Goal: Transaction & Acquisition: Purchase product/service

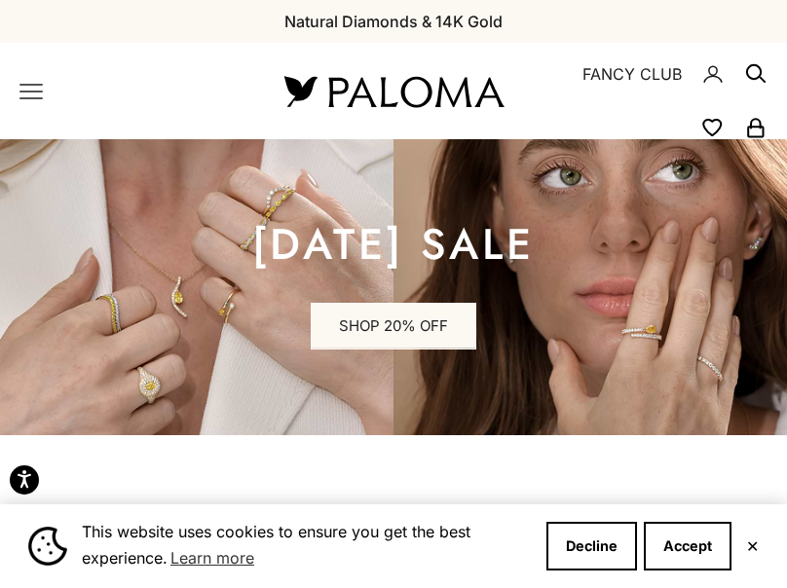
scroll to position [908, 0]
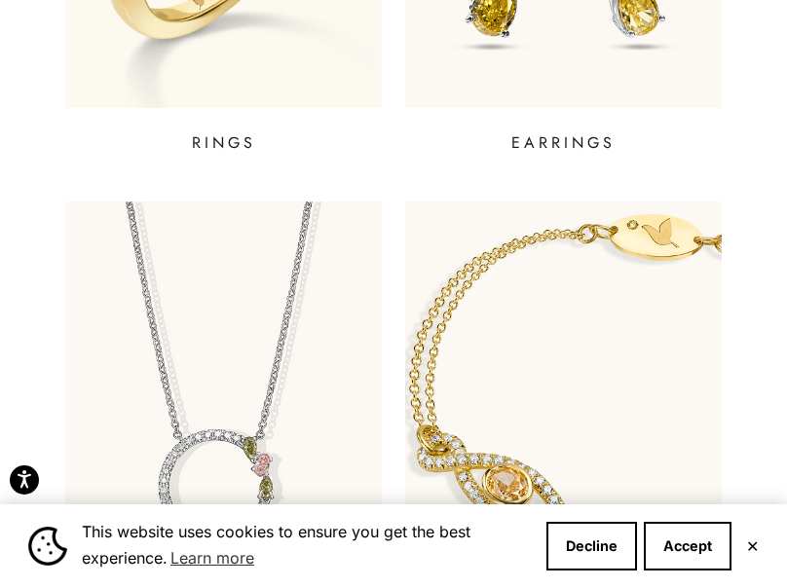
click at [752, 542] on button "✕" at bounding box center [752, 546] width 13 height 12
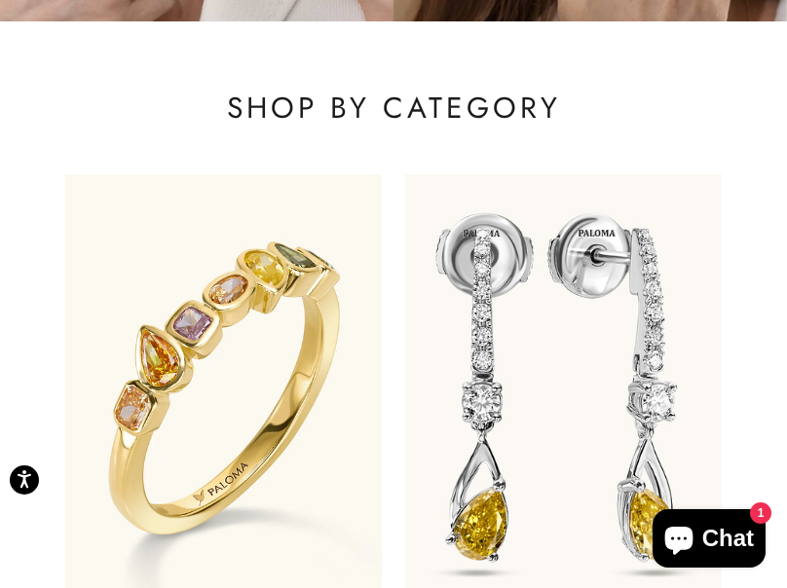
scroll to position [416, 0]
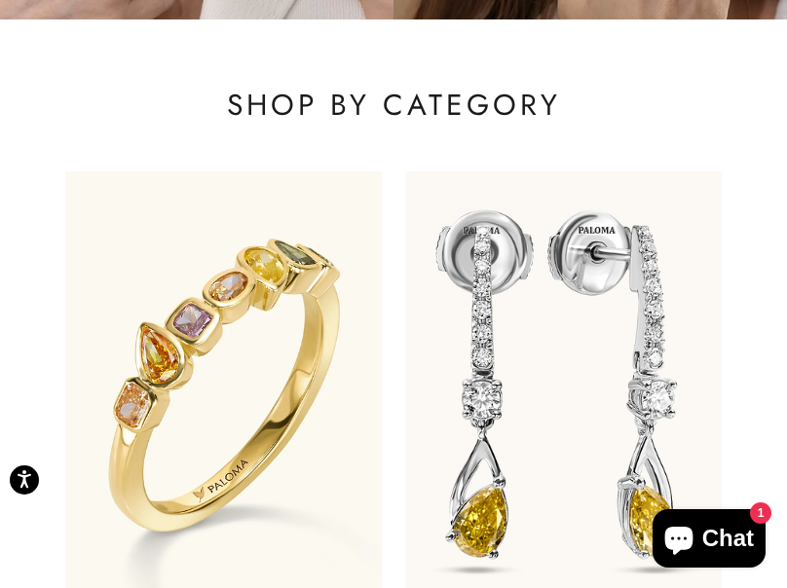
click at [537, 320] on img at bounding box center [564, 386] width 380 height 516
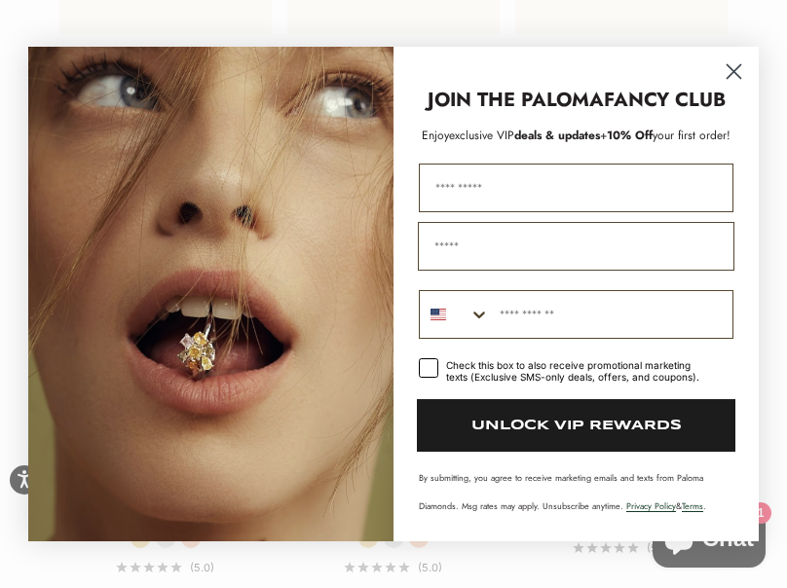
scroll to position [1136, 0]
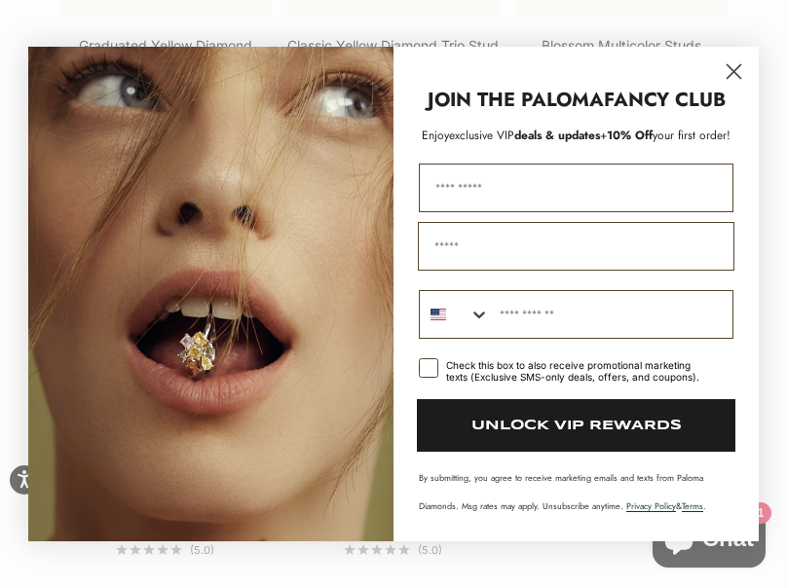
click at [741, 66] on circle "Close dialog" at bounding box center [733, 71] width 32 height 32
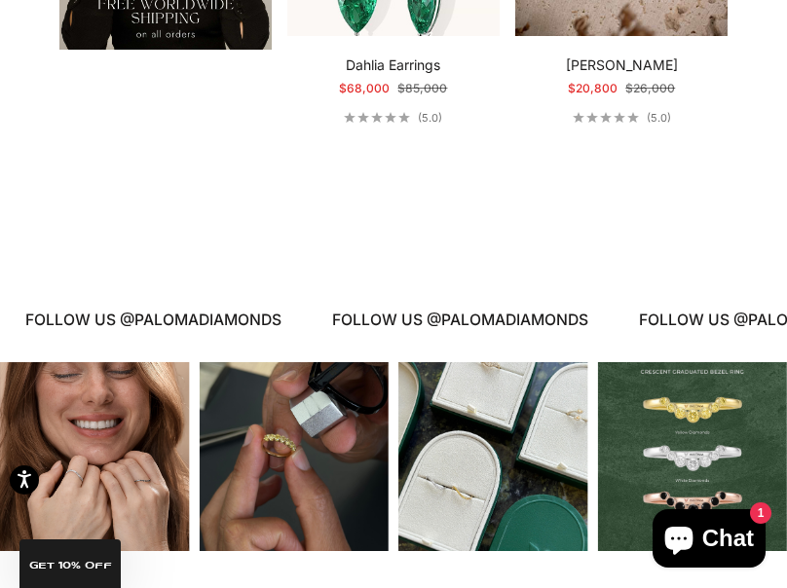
scroll to position [3628, 0]
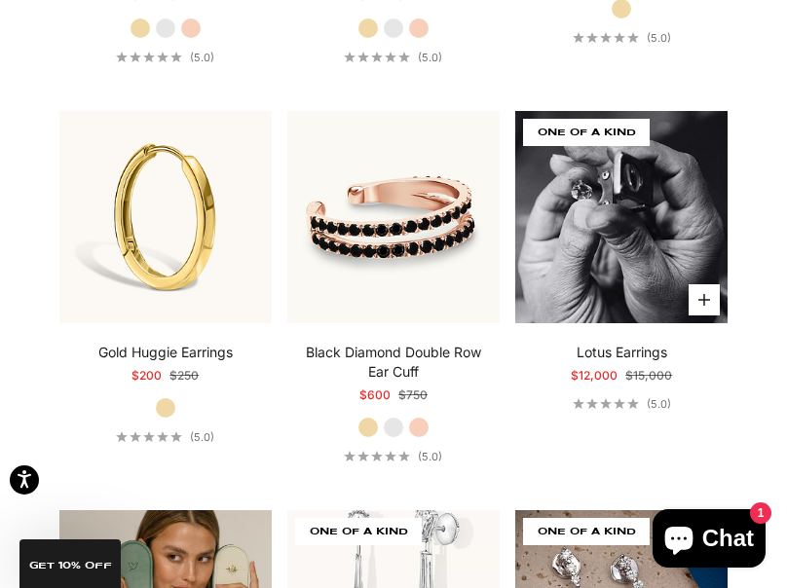
click at [590, 231] on img at bounding box center [621, 217] width 212 height 212
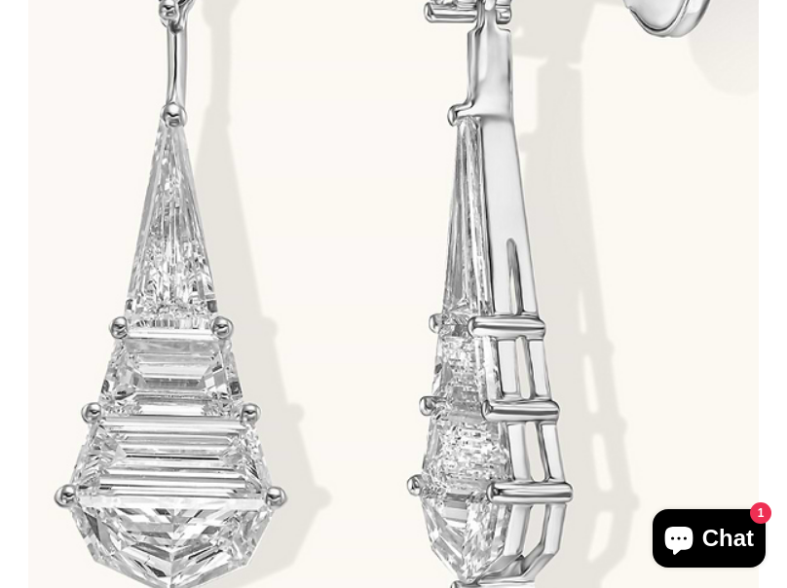
scroll to position [0, 754]
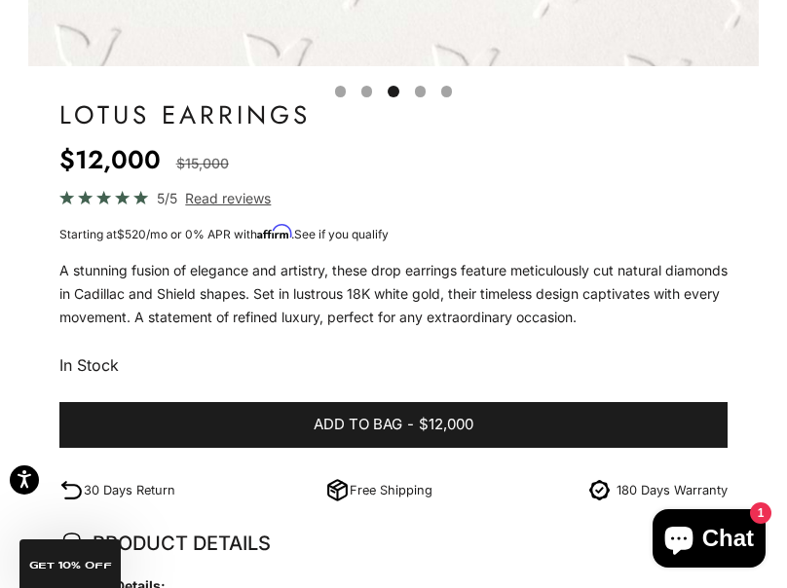
scroll to position [975, 0]
click at [421, 96] on button "Go to item 4" at bounding box center [420, 91] width 11 height 11
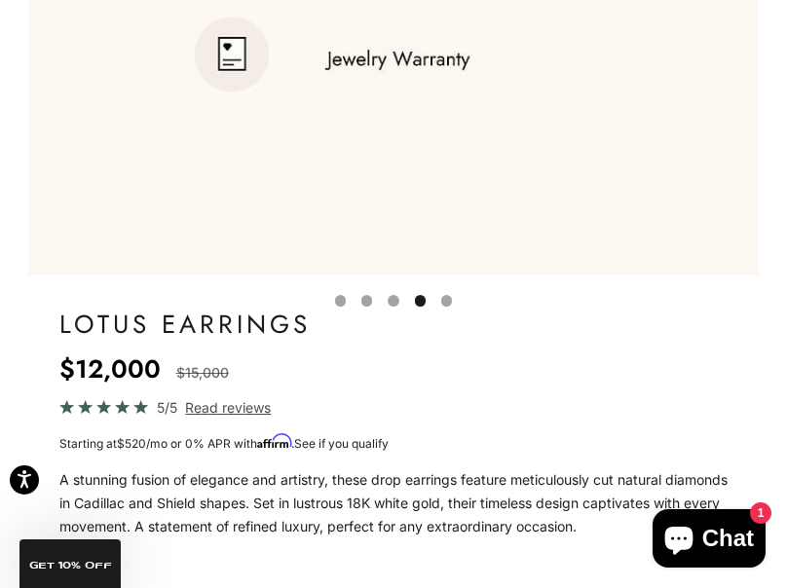
scroll to position [838, 0]
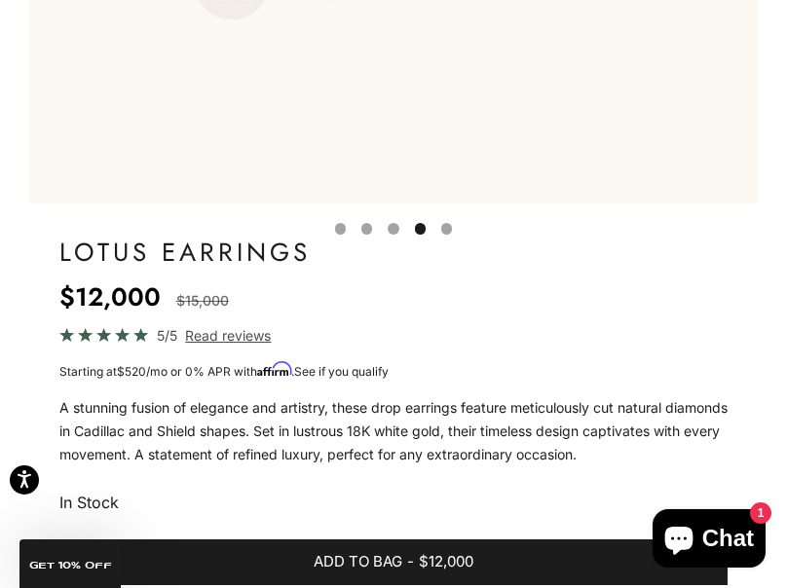
click at [444, 223] on button "Go to item 5" at bounding box center [446, 228] width 11 height 11
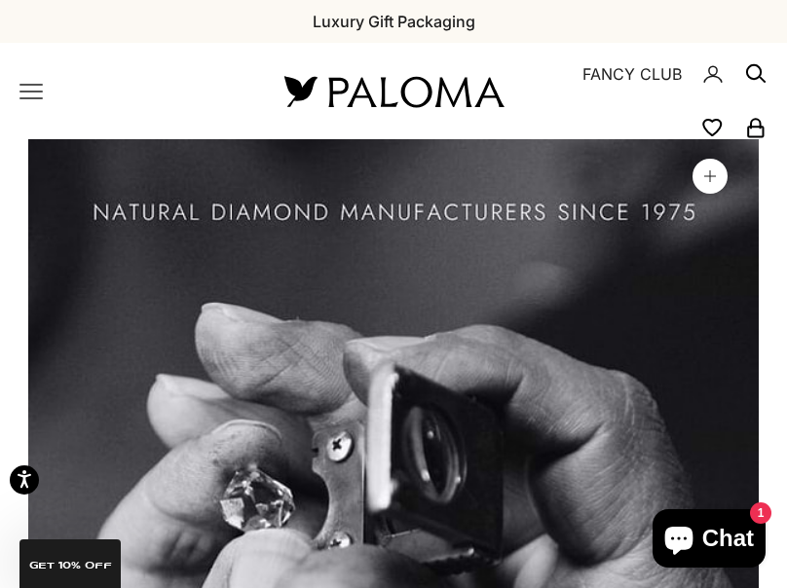
scroll to position [0, 0]
click at [20, 92] on icon "Primary navigation" at bounding box center [30, 91] width 23 height 23
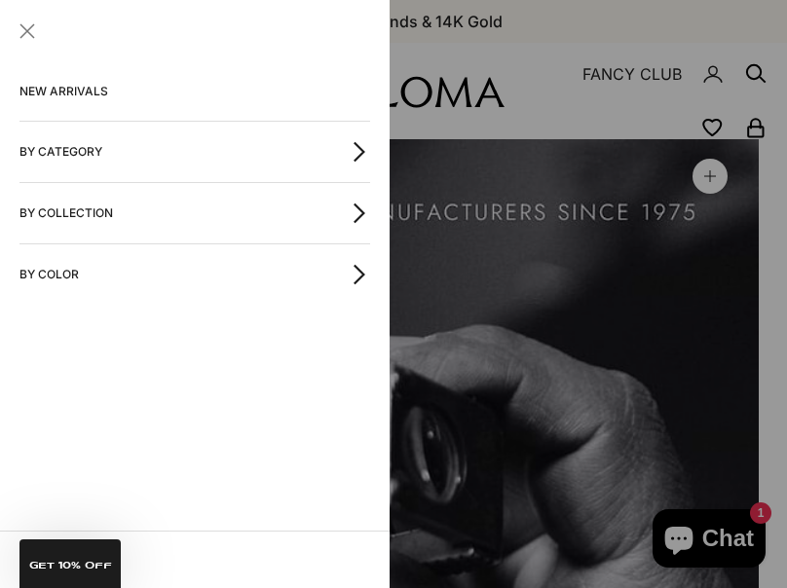
click at [61, 98] on link "NEW ARRIVALS" at bounding box center [194, 91] width 350 height 58
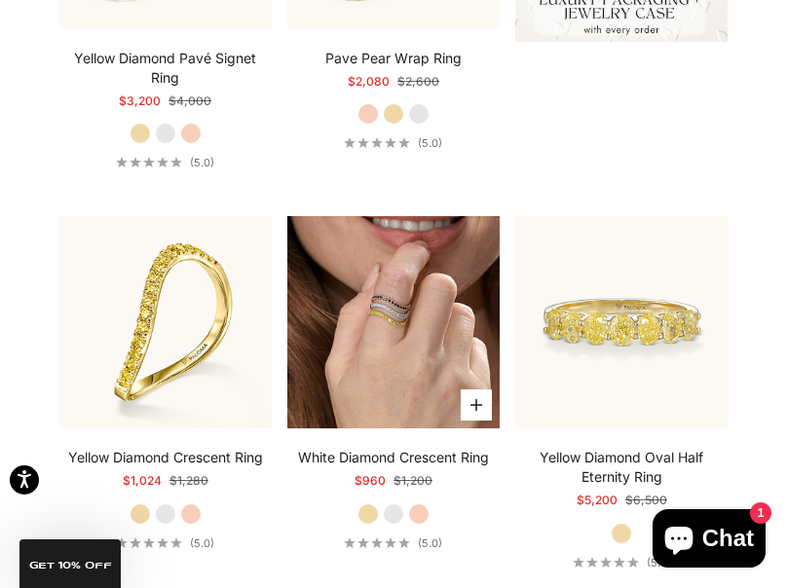
scroll to position [724, 0]
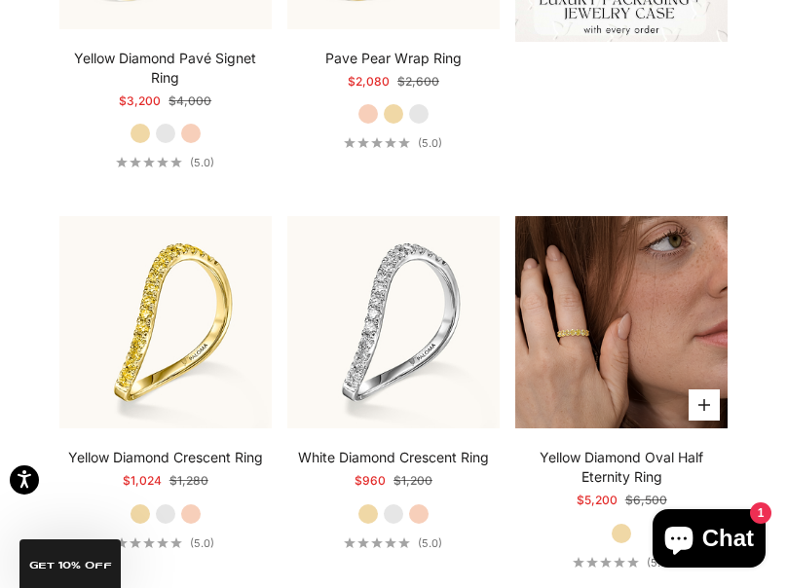
click at [594, 374] on img at bounding box center [621, 322] width 212 height 212
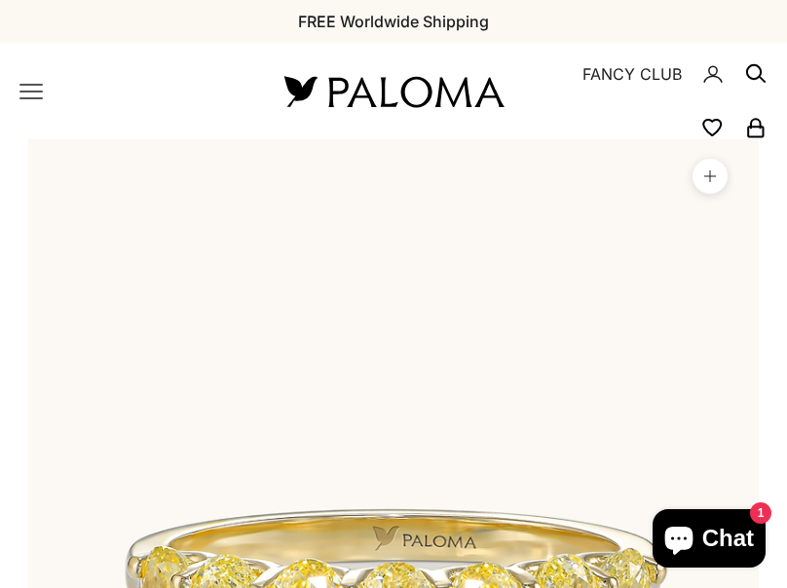
scroll to position [1124, 0]
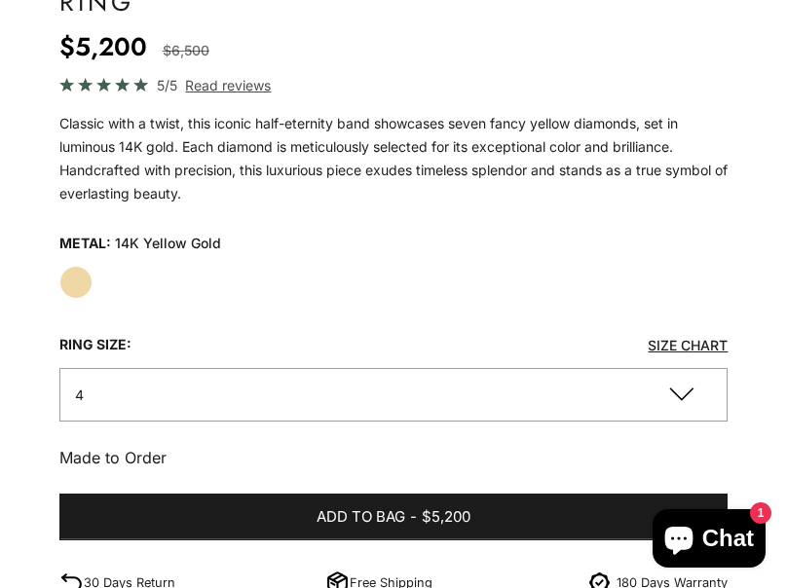
click at [550, 393] on button "4" at bounding box center [393, 395] width 669 height 54
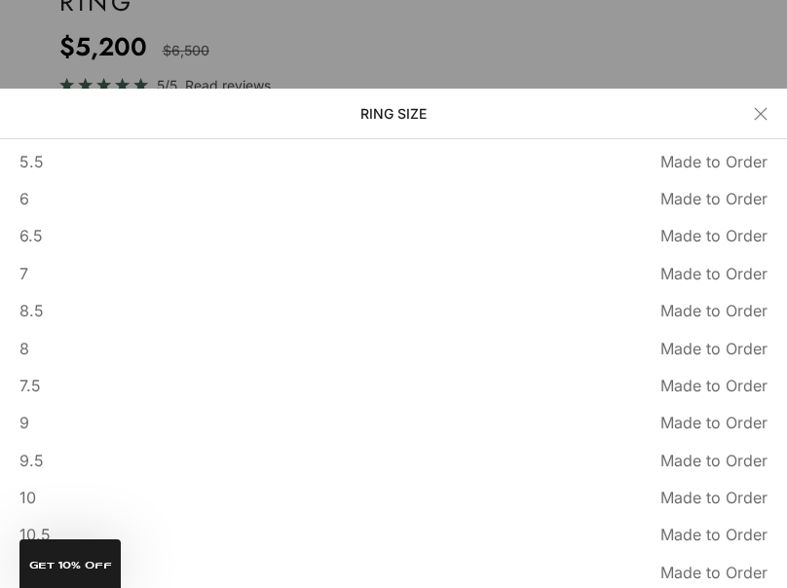
scroll to position [129, 0]
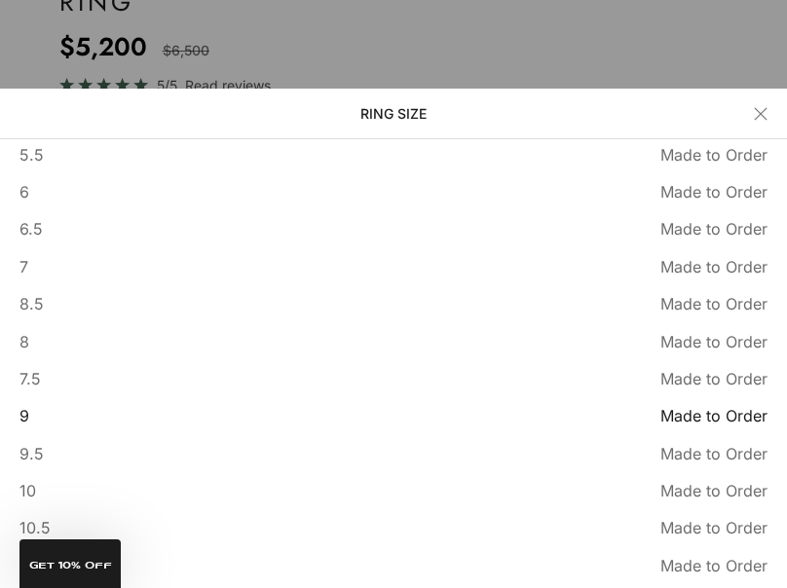
click at [24, 407] on span "9" at bounding box center [24, 415] width 10 height 25
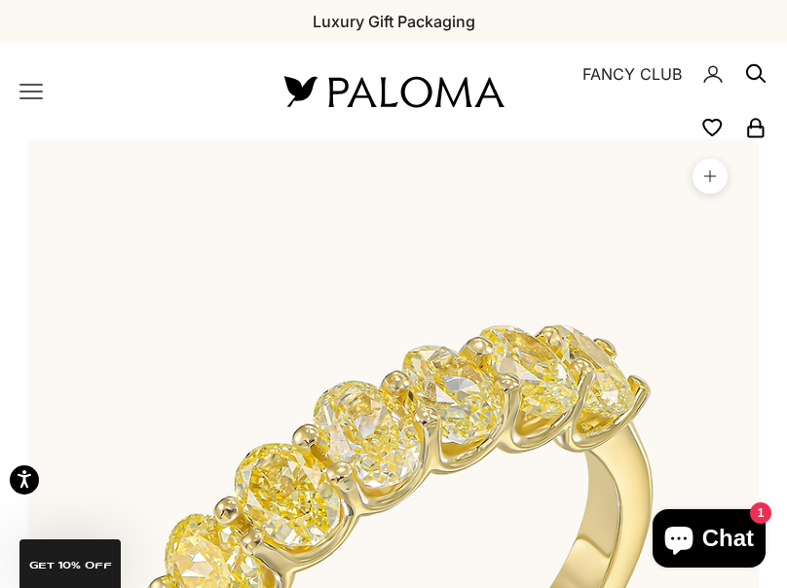
click at [31, 99] on icon "Primary navigation" at bounding box center [30, 91] width 23 height 23
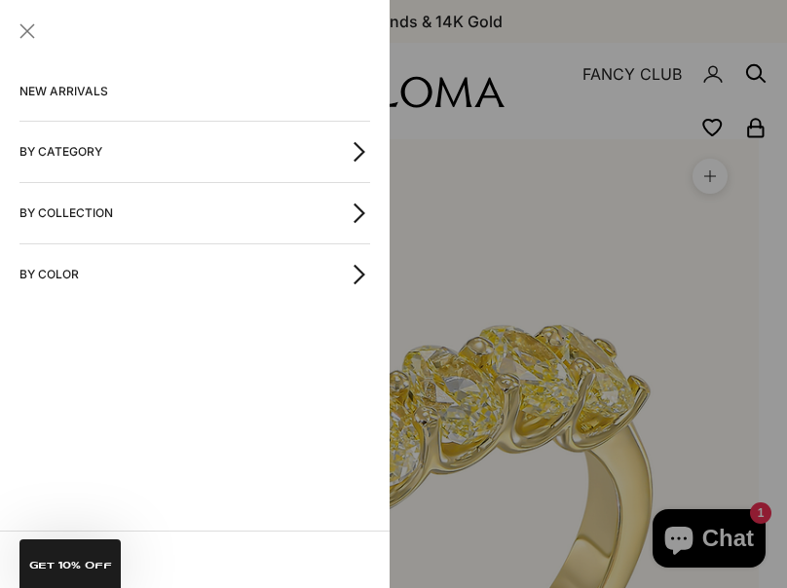
click at [105, 171] on button "By Category" at bounding box center [194, 152] width 350 height 60
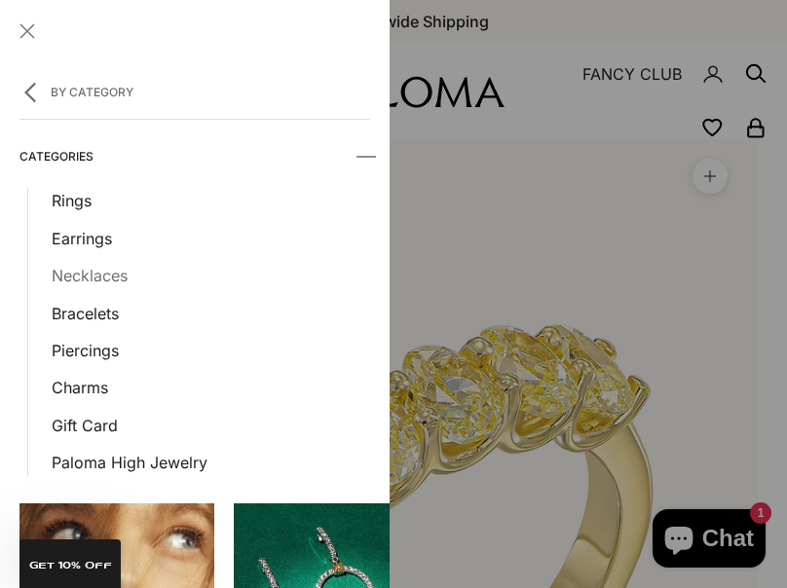
click at [110, 270] on link "Necklaces" at bounding box center [211, 275] width 318 height 25
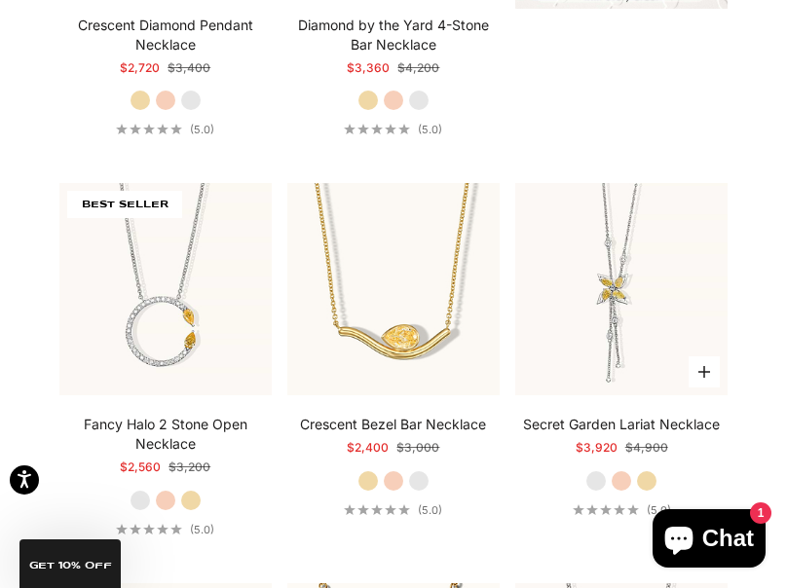
scroll to position [761, 0]
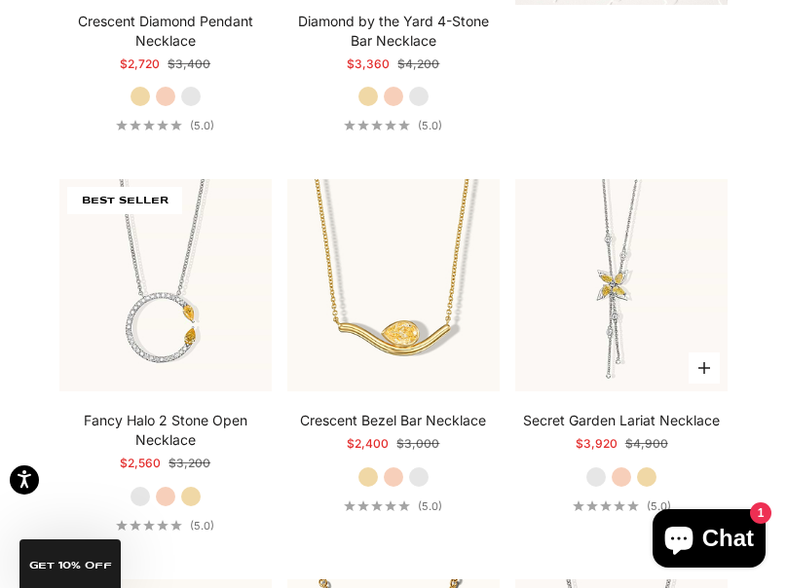
click at [648, 477] on label "Yellow Gold" at bounding box center [646, 476] width 21 height 21
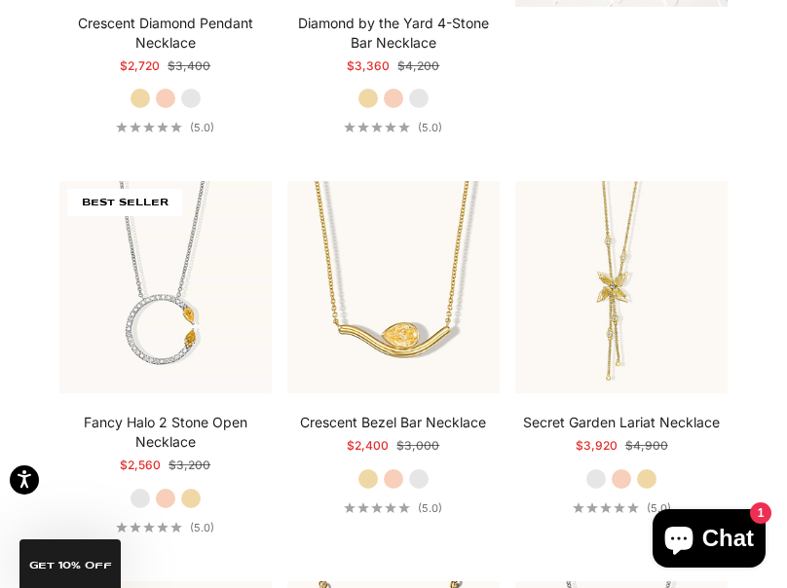
scroll to position [796, 0]
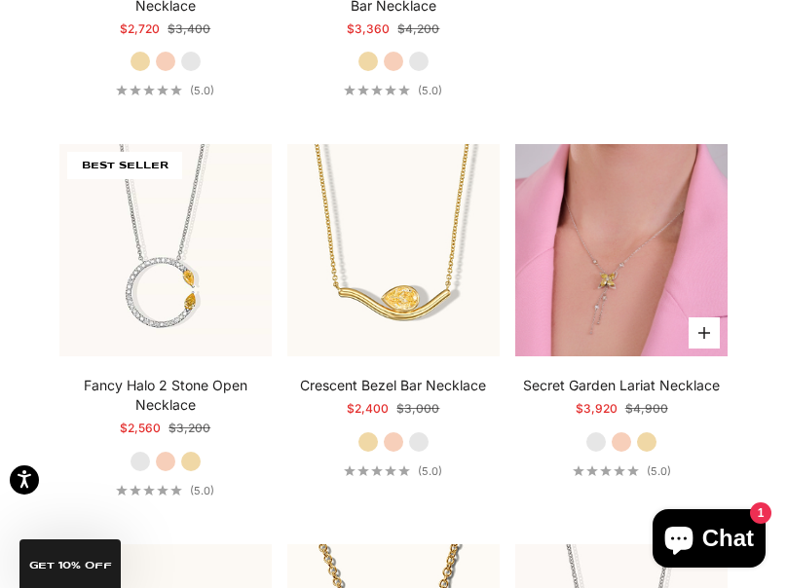
click at [565, 256] on img at bounding box center [621, 250] width 212 height 212
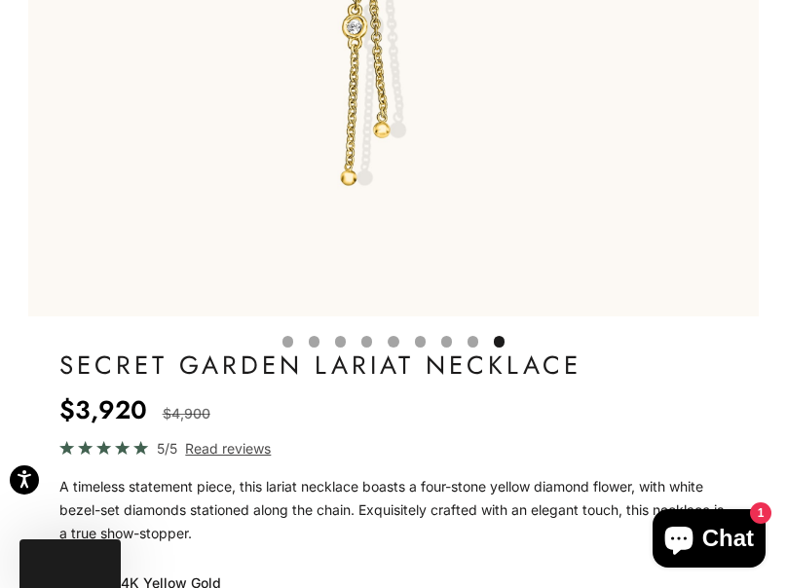
scroll to position [0, 6033]
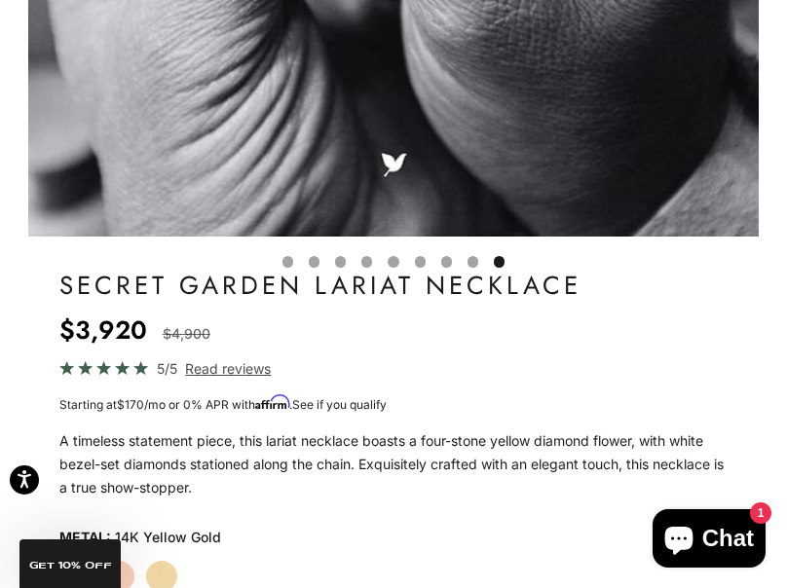
click at [309, 257] on button "Go to item 4" at bounding box center [314, 261] width 11 height 11
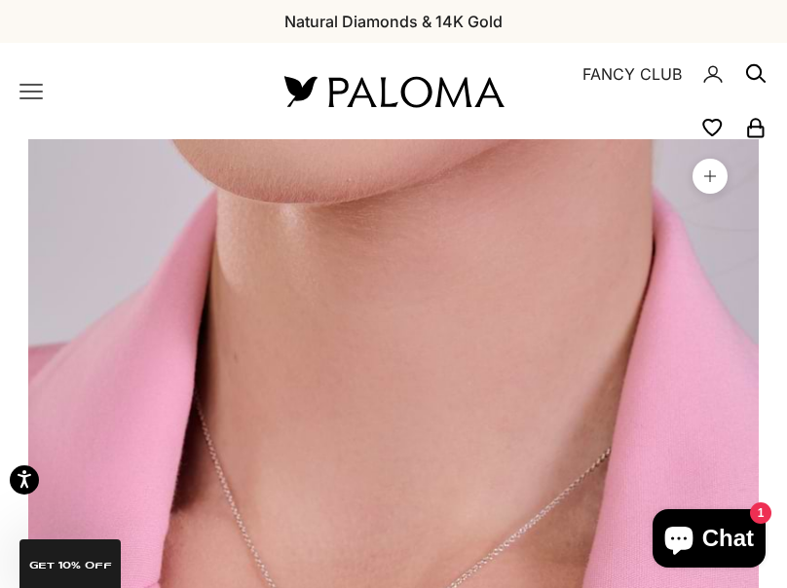
scroll to position [0, 0]
click at [37, 97] on icon "Primary navigation" at bounding box center [30, 92] width 21 height 14
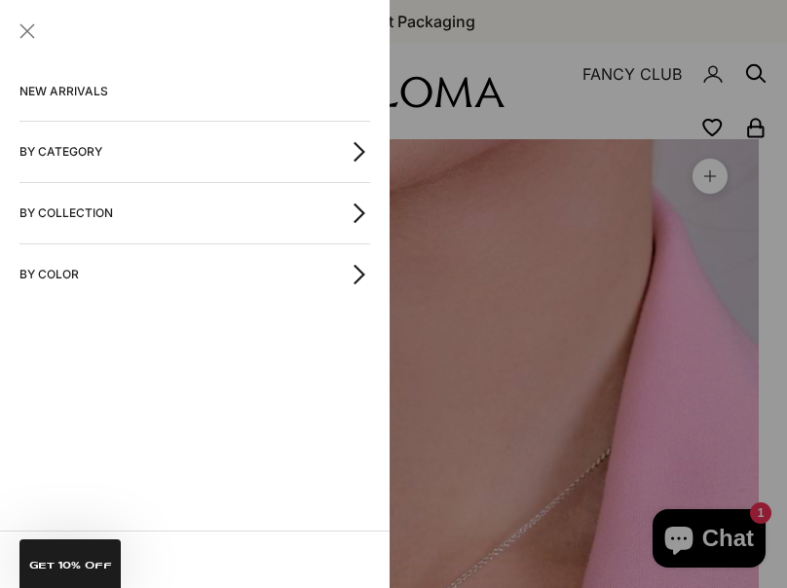
click at [123, 156] on button "By Category" at bounding box center [194, 152] width 350 height 60
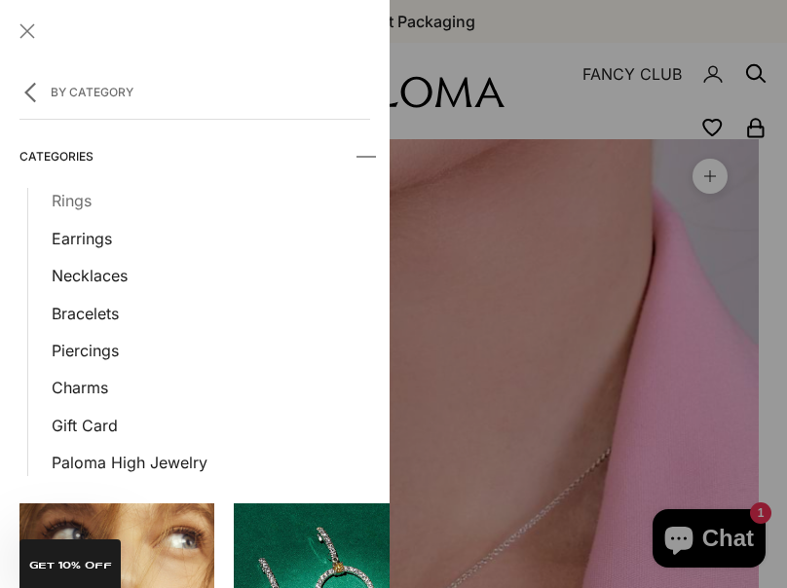
click at [84, 204] on link "Rings" at bounding box center [211, 200] width 318 height 25
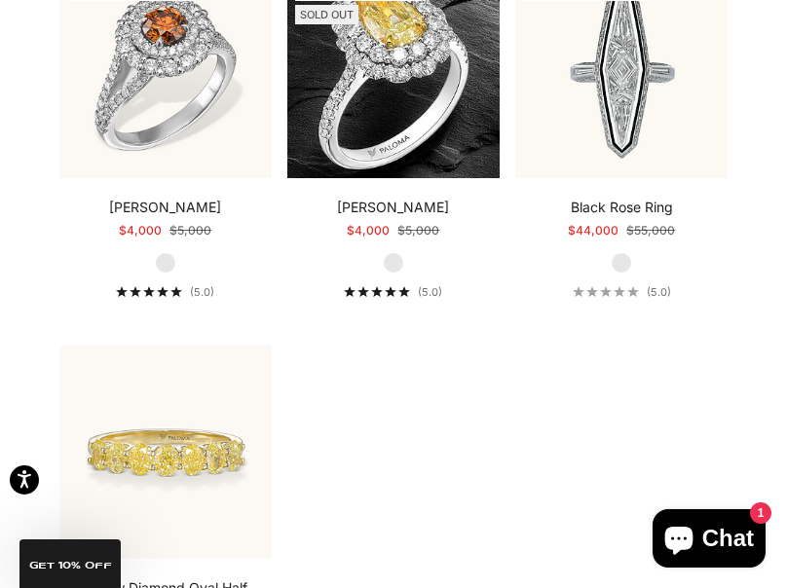
scroll to position [8868, 0]
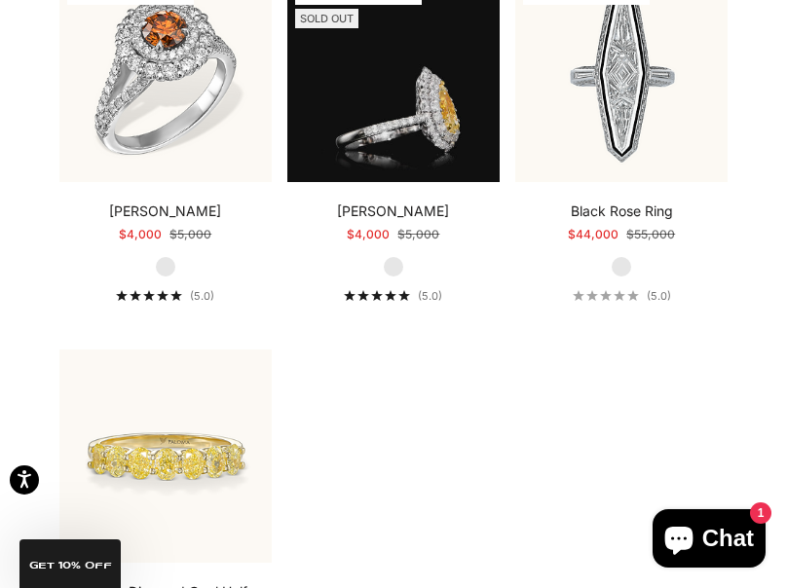
click at [369, 100] on video "#YellowGold\a#WhiteGold\a#RoseGold" at bounding box center [393, 76] width 212 height 212
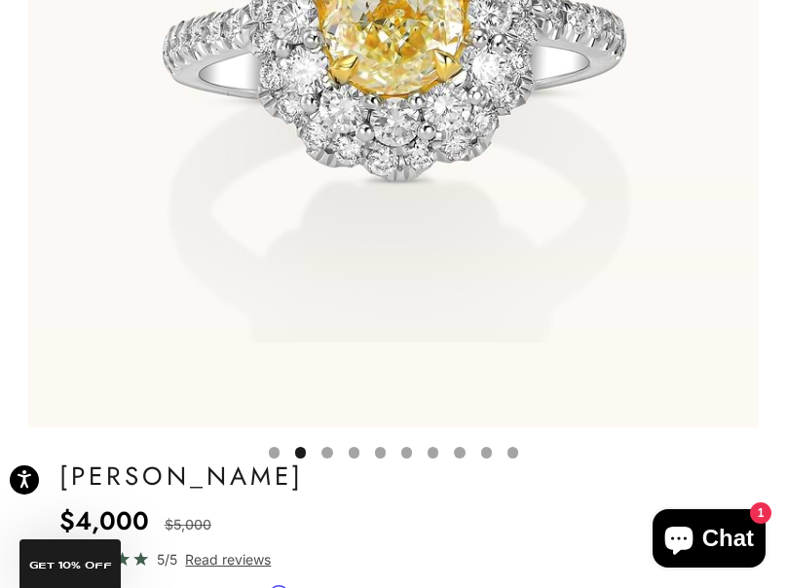
scroll to position [559, 0]
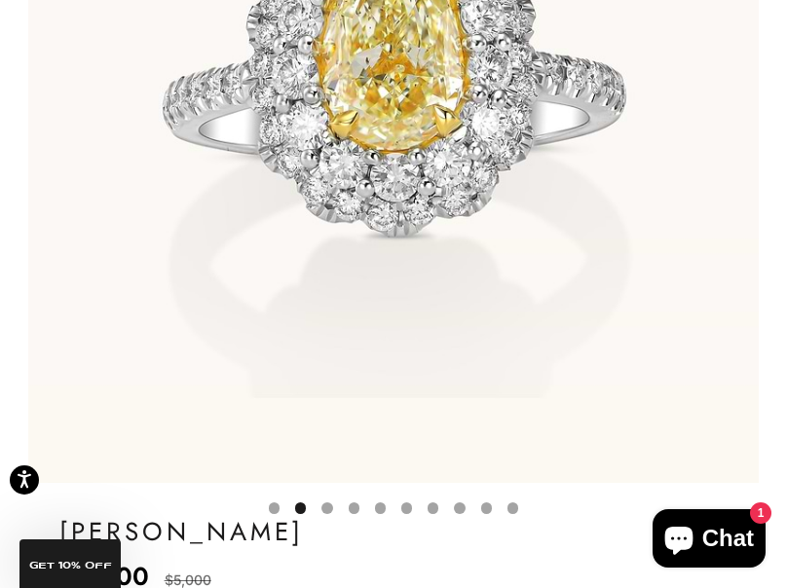
click at [331, 513] on button "Go to item 3" at bounding box center [326, 507] width 11 height 11
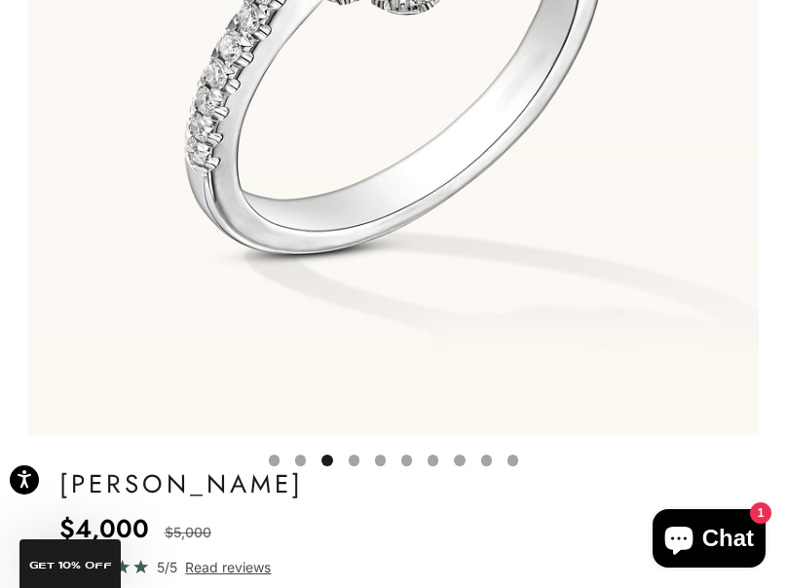
scroll to position [757, 0]
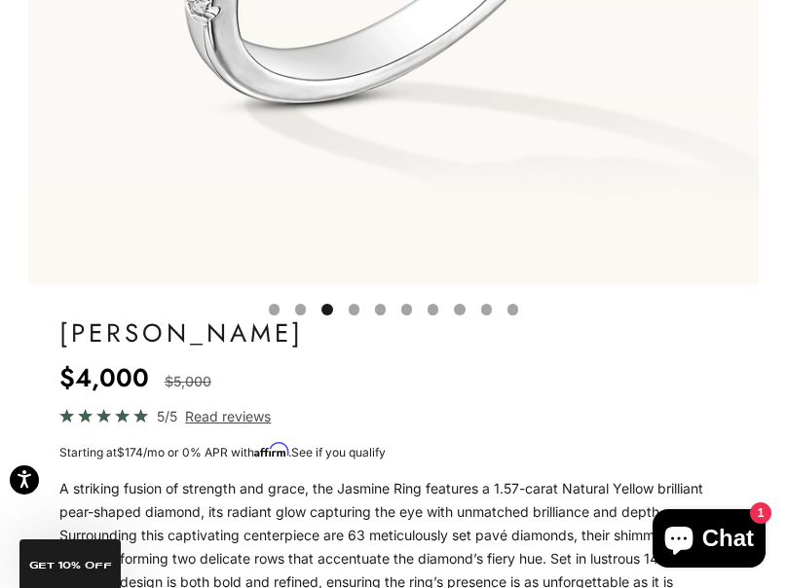
click at [355, 304] on button "Go to item 4" at bounding box center [353, 309] width 11 height 11
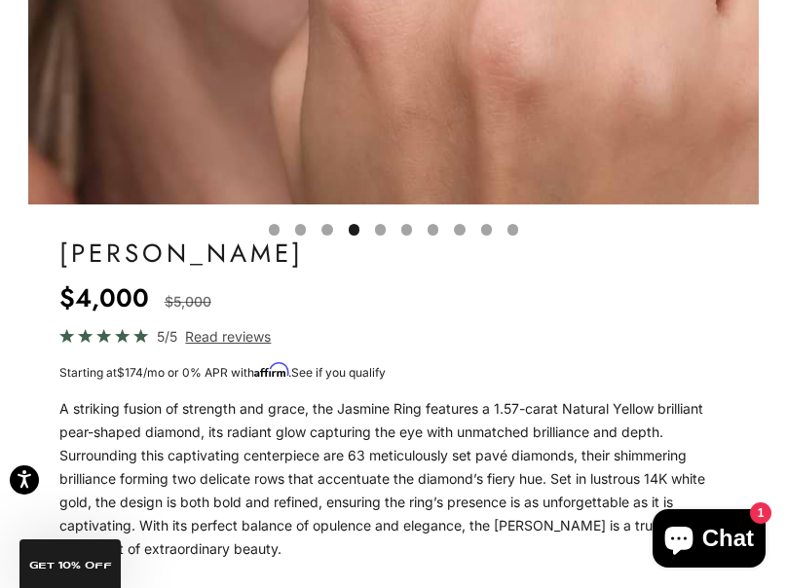
scroll to position [1365, 0]
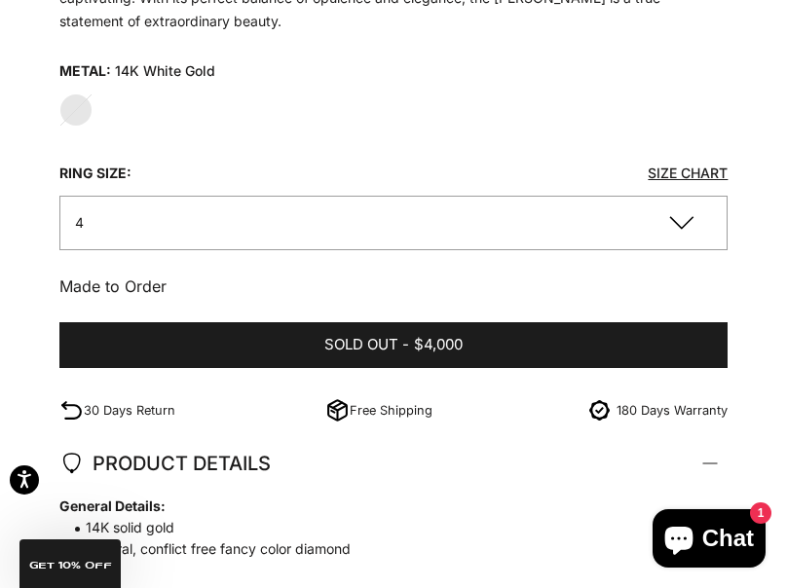
click at [354, 229] on button "4" at bounding box center [393, 223] width 669 height 54
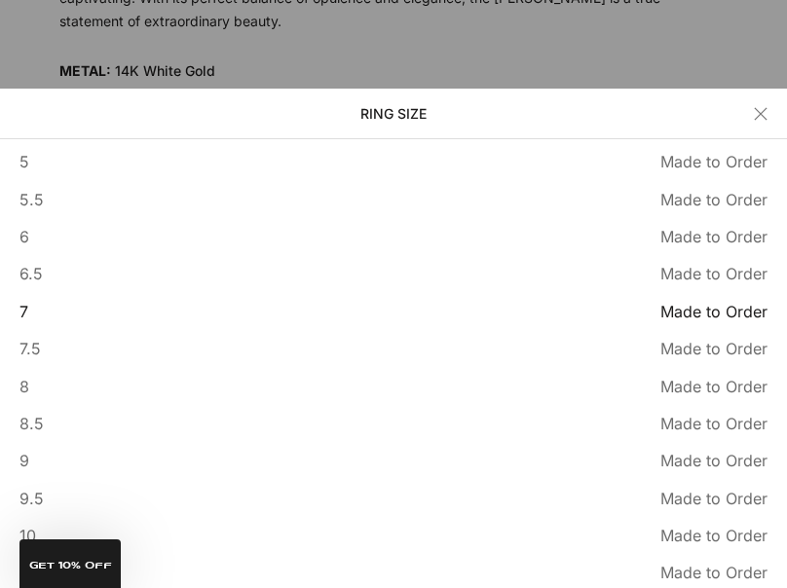
scroll to position [91, 0]
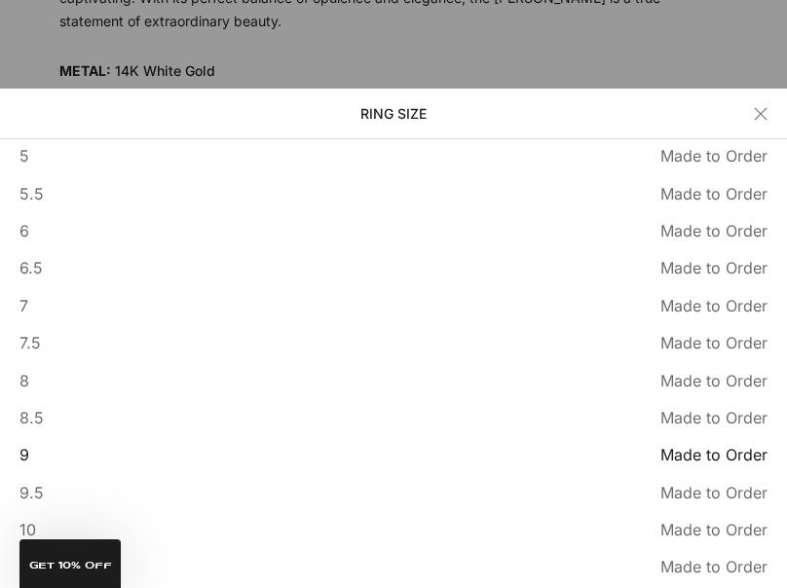
click at [53, 442] on button "9 Made to Order Sold out" at bounding box center [393, 454] width 748 height 25
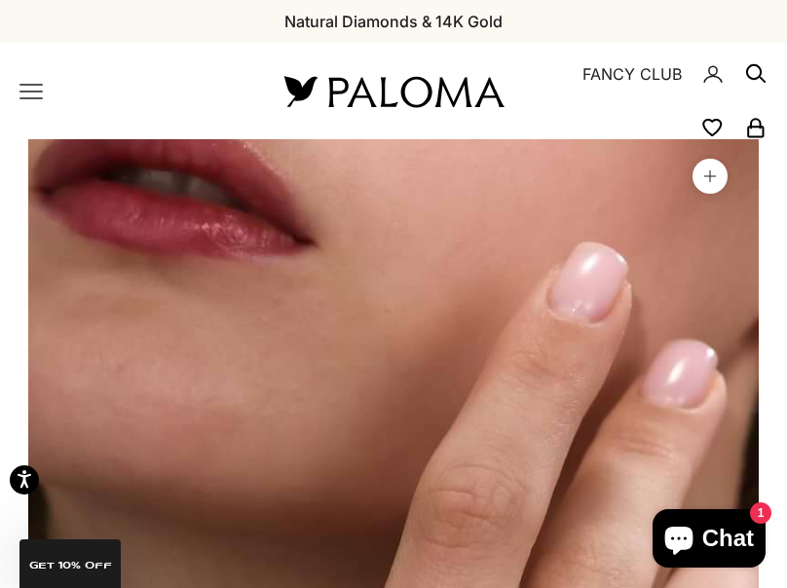
click at [31, 95] on icon "Primary navigation" at bounding box center [30, 91] width 23 height 23
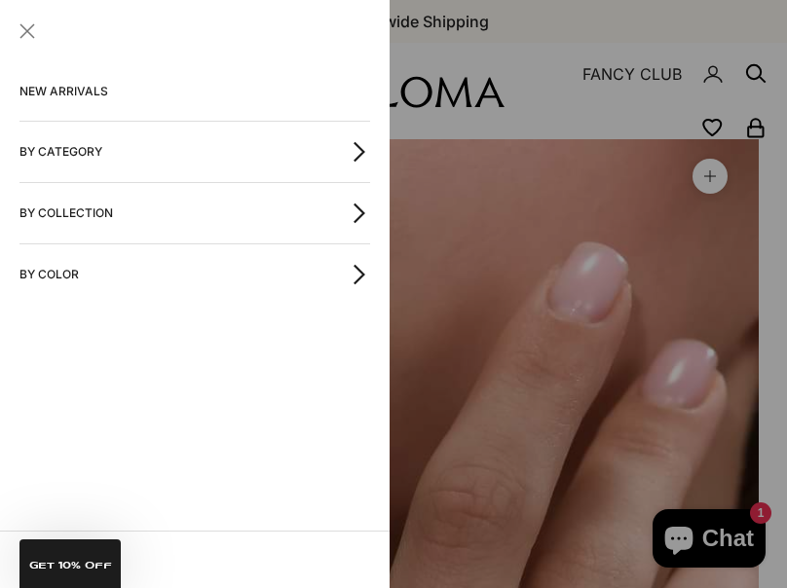
click at [113, 156] on button "By Category" at bounding box center [194, 152] width 350 height 60
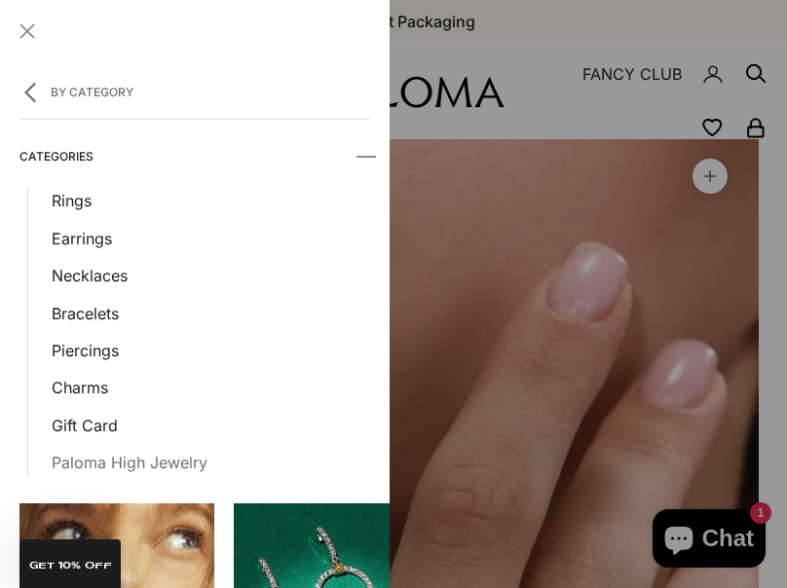
click at [146, 461] on link "Paloma High Jewelry" at bounding box center [211, 462] width 318 height 25
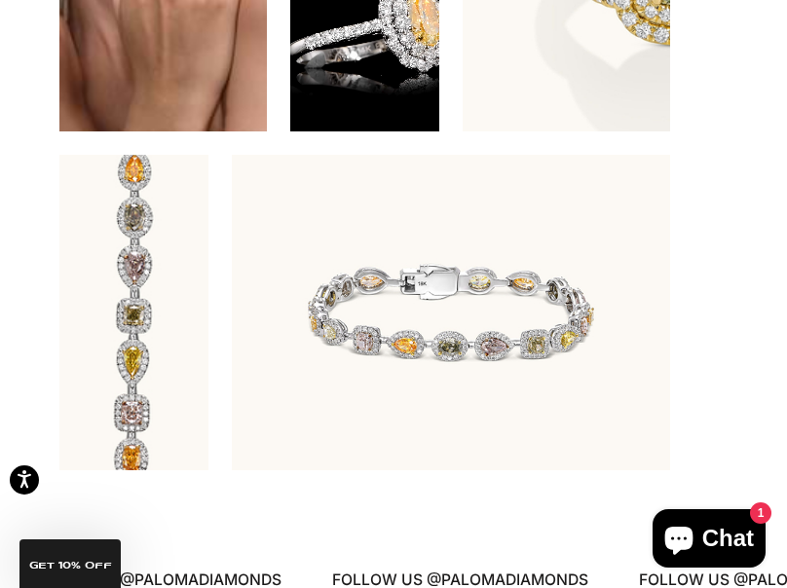
scroll to position [5744, 0]
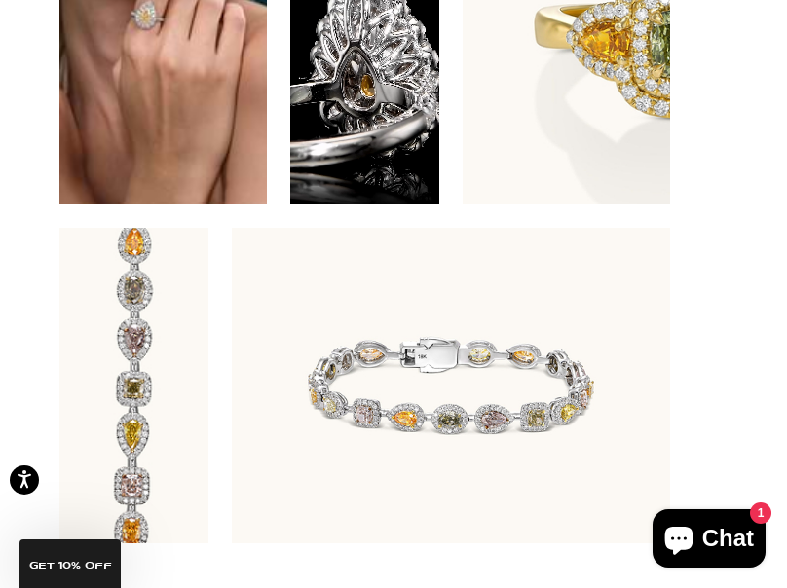
click at [343, 118] on video "#YellowGold\a#WhiteGold\a#RoseGold" at bounding box center [365, 46] width 150 height 315
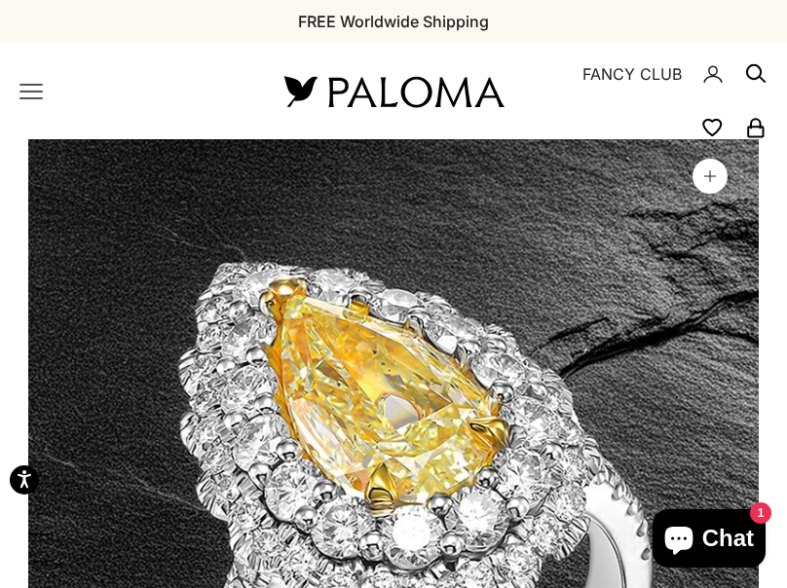
scroll to position [1190, 0]
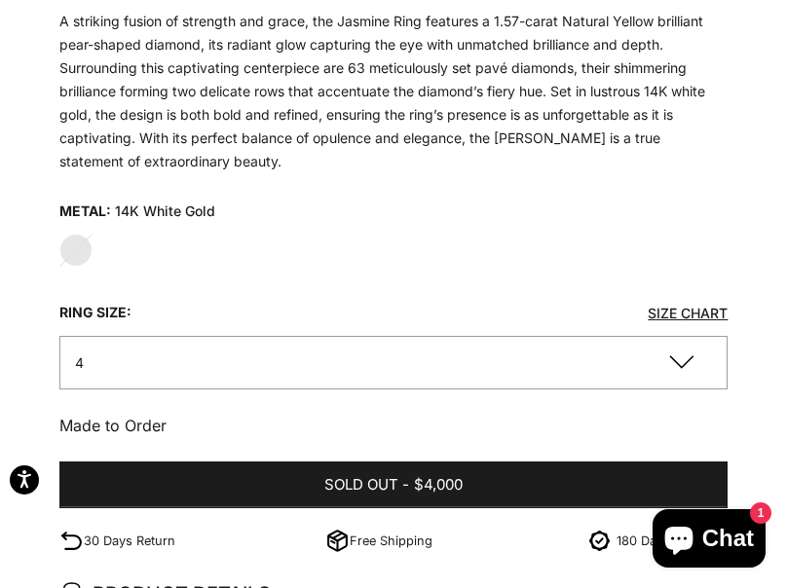
click at [291, 350] on button "4" at bounding box center [393, 363] width 669 height 54
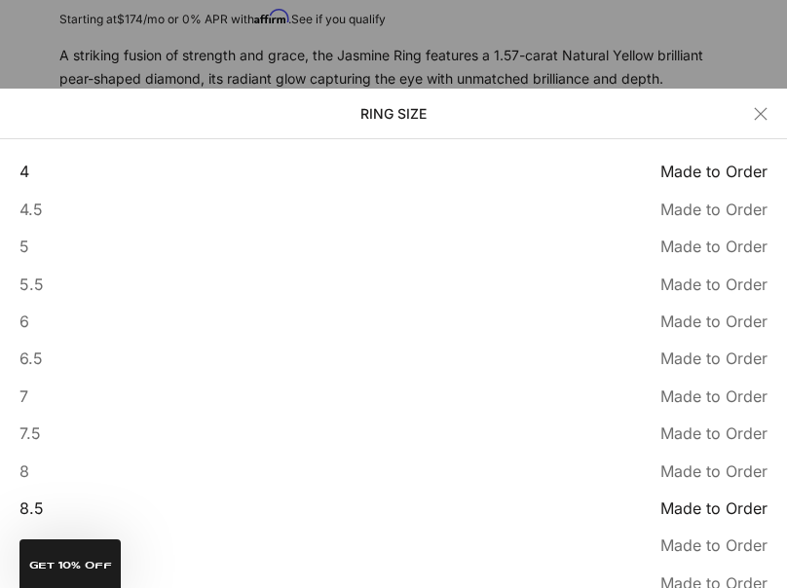
click at [176, 496] on button "8.5 Made to Order Sold out" at bounding box center [393, 507] width 748 height 25
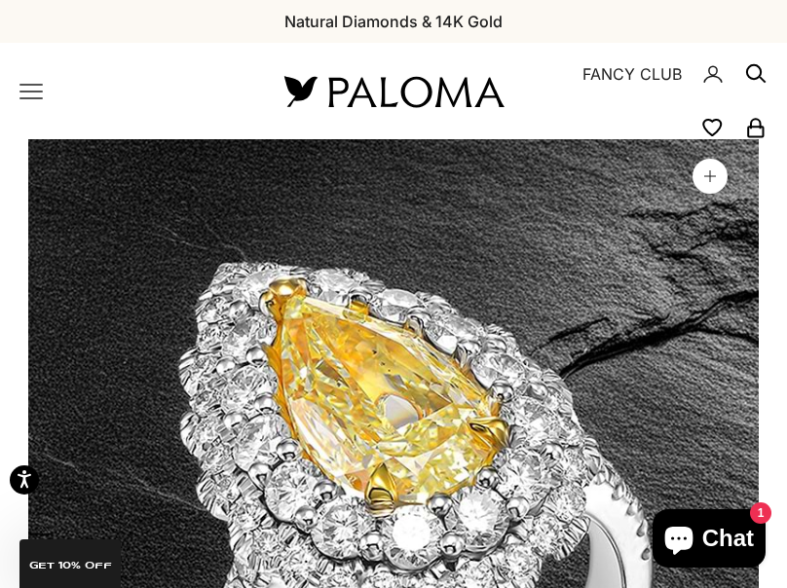
click at [29, 103] on x-header "Paloma Diamonds Open navigation menu Open search NEW ARRIVALS By Category Categ…" at bounding box center [393, 91] width 787 height 96
click at [38, 93] on icon "Primary navigation" at bounding box center [30, 91] width 23 height 23
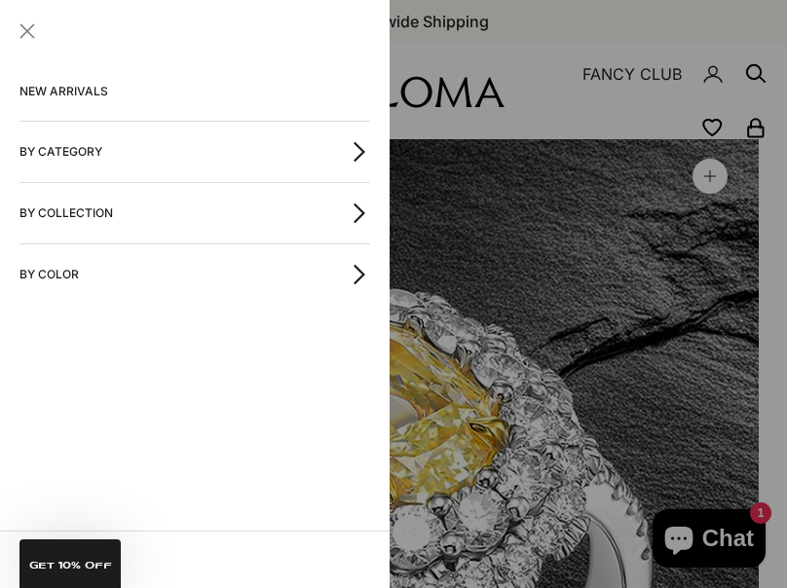
click at [76, 147] on button "By Category" at bounding box center [194, 152] width 350 height 60
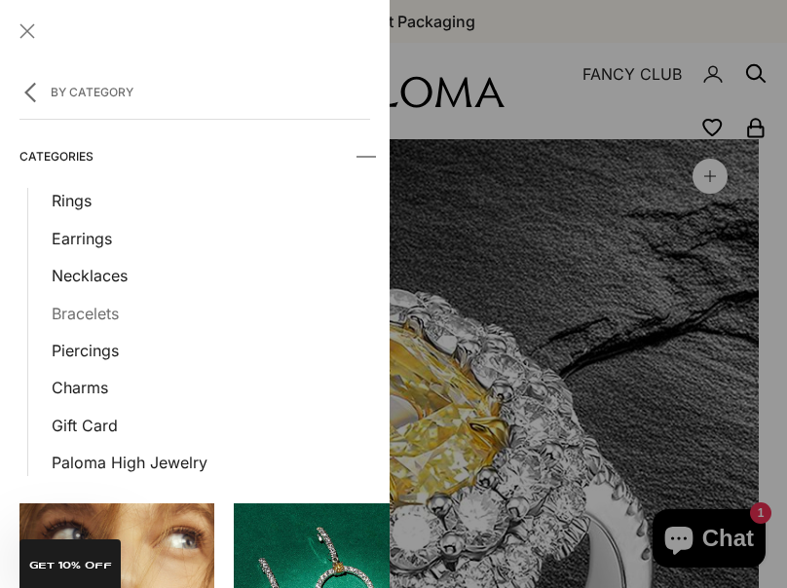
click at [105, 302] on link "Bracelets" at bounding box center [211, 313] width 318 height 25
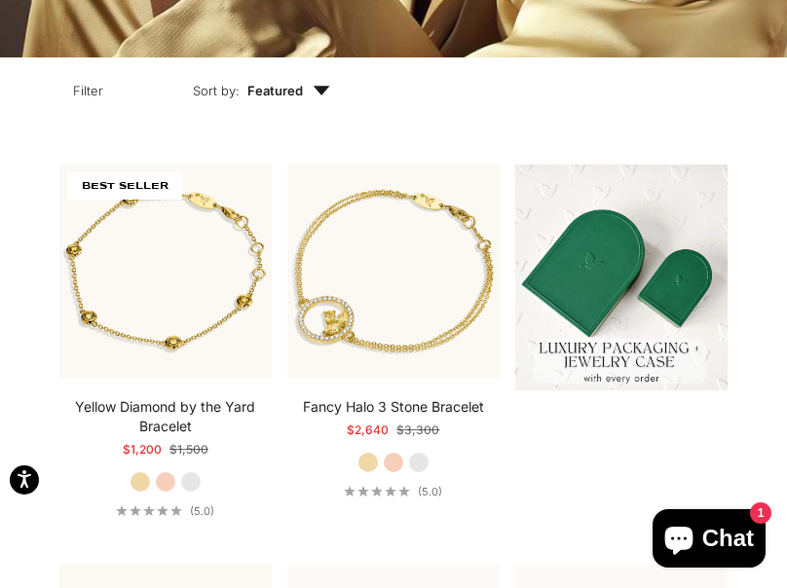
scroll to position [376, 0]
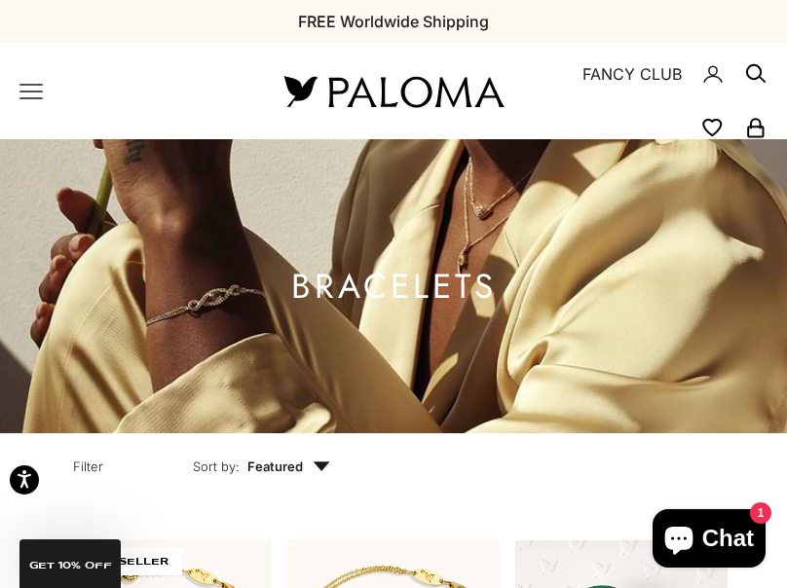
scroll to position [0, 0]
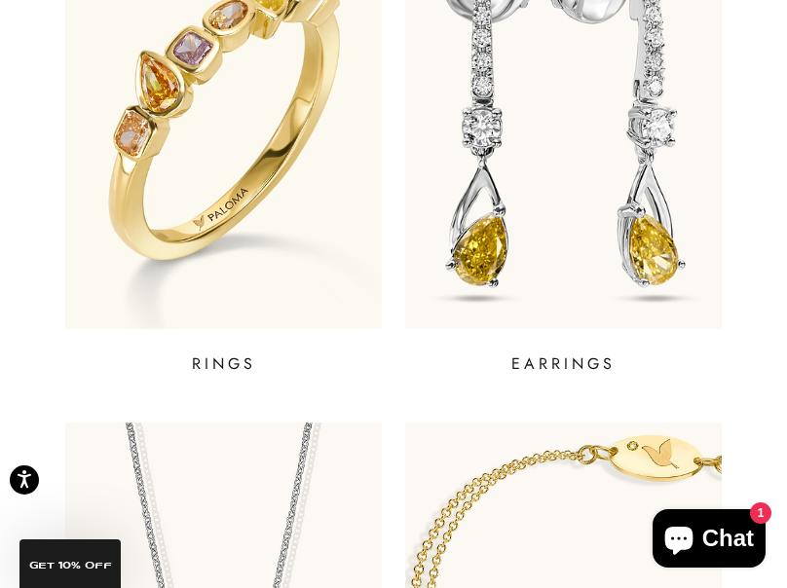
scroll to position [789, 0]
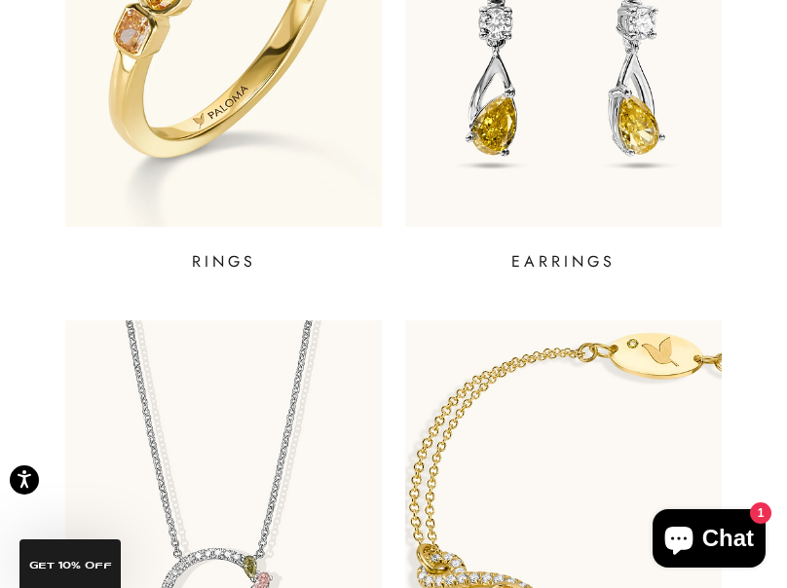
click at [219, 283] on div "RINGS EARRINGS NECKLACES BRACELETS" at bounding box center [392, 298] width 655 height 1000
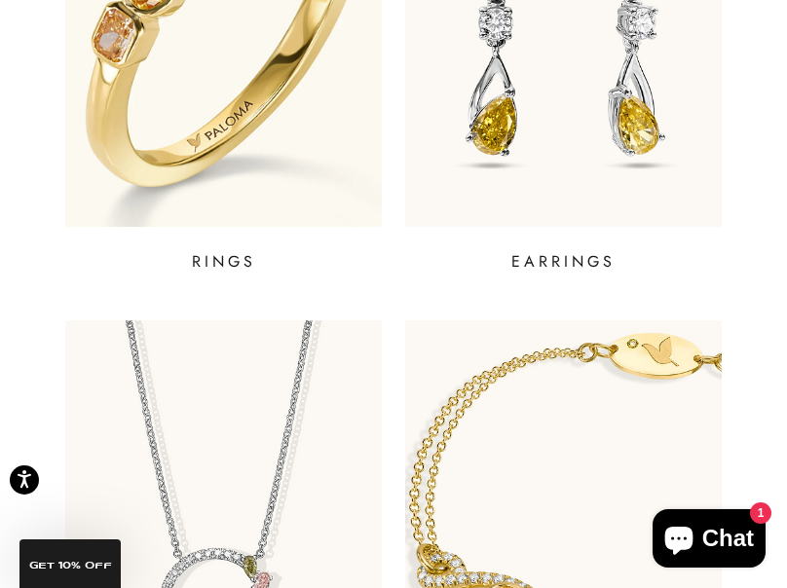
click at [219, 258] on p "RINGS" at bounding box center [224, 261] width 64 height 23
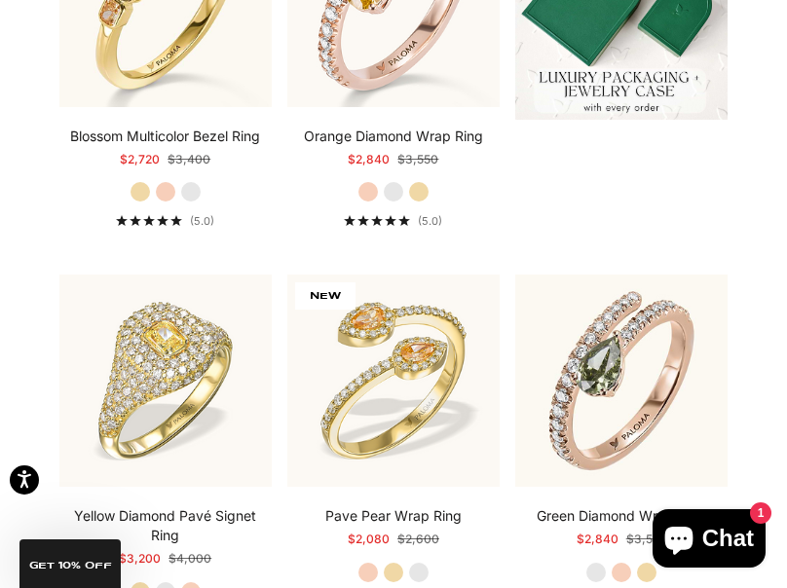
scroll to position [774, 0]
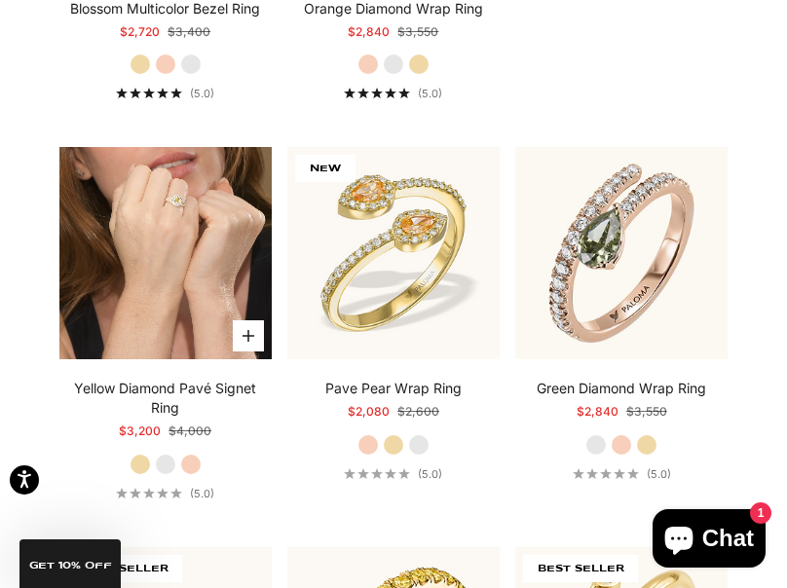
click at [145, 277] on video "#YellowGold\a#WhiteGold\a#RoseGold" at bounding box center [165, 253] width 212 height 212
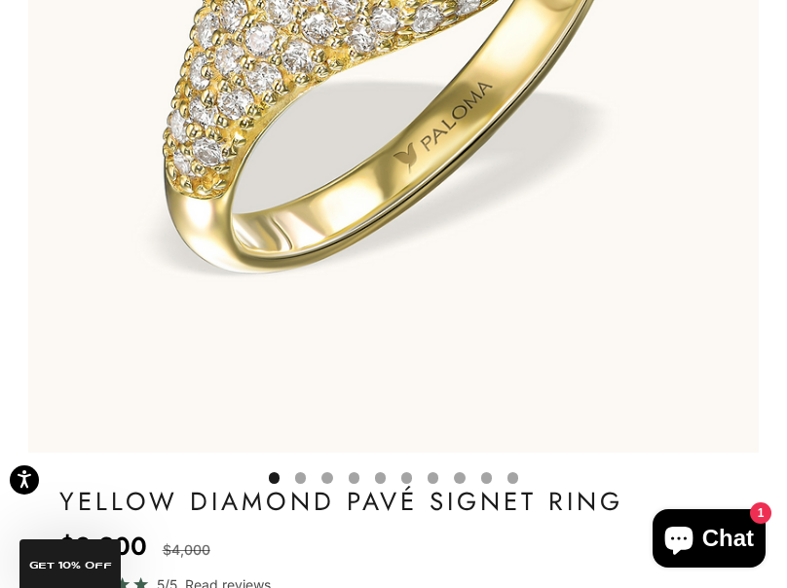
scroll to position [569, 0]
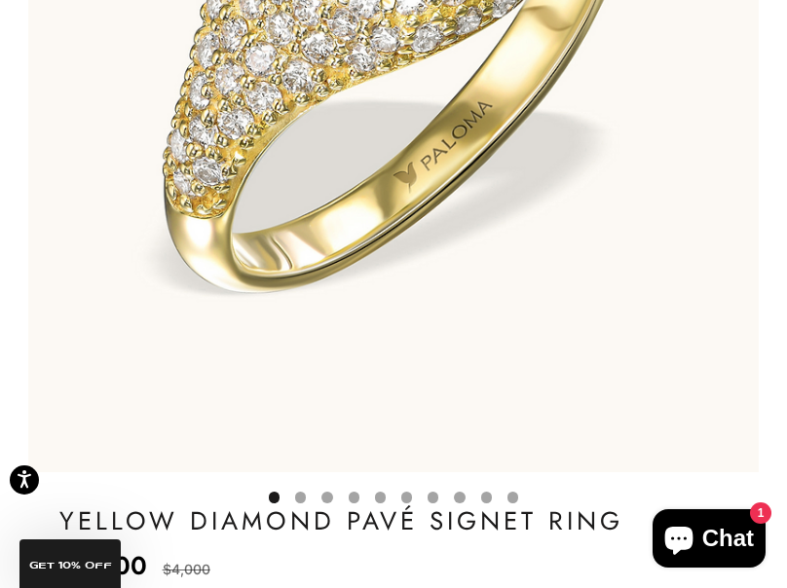
click at [302, 501] on button "Go to item 4" at bounding box center [300, 497] width 11 height 11
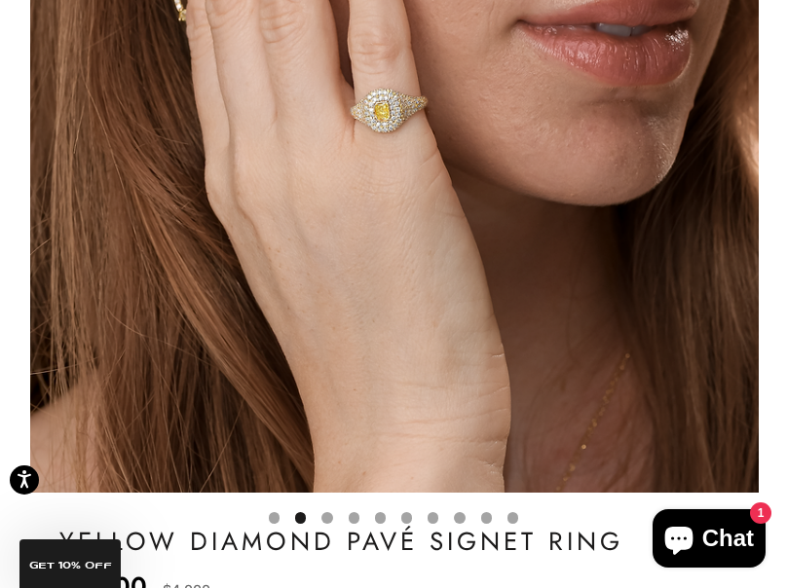
scroll to position [550, 0]
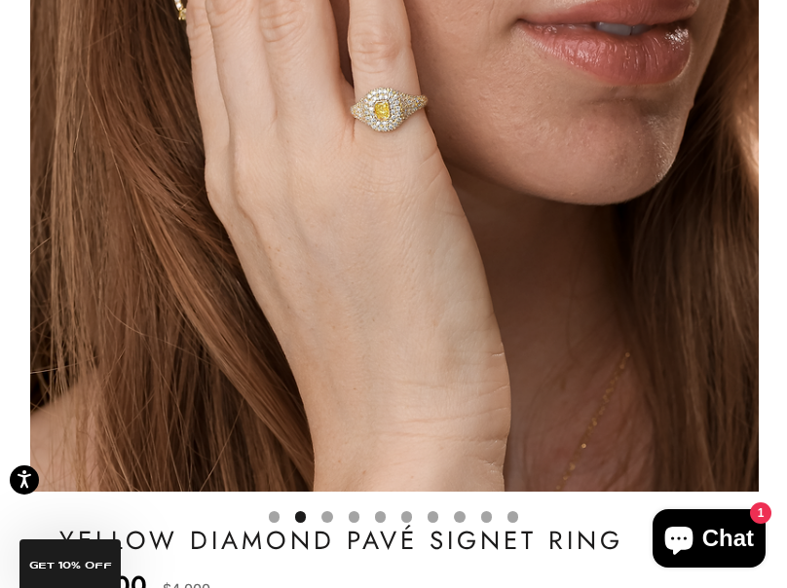
click at [325, 516] on button "Go to item 5" at bounding box center [326, 516] width 11 height 11
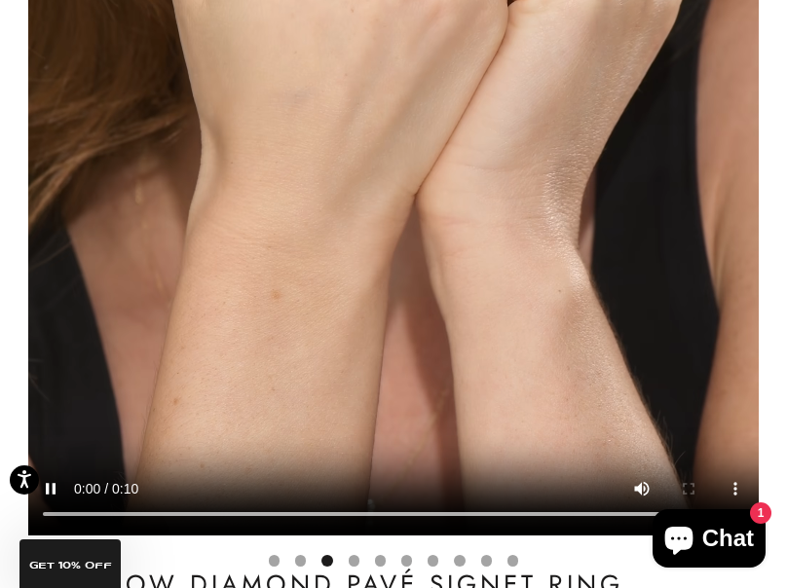
scroll to position [621, 0]
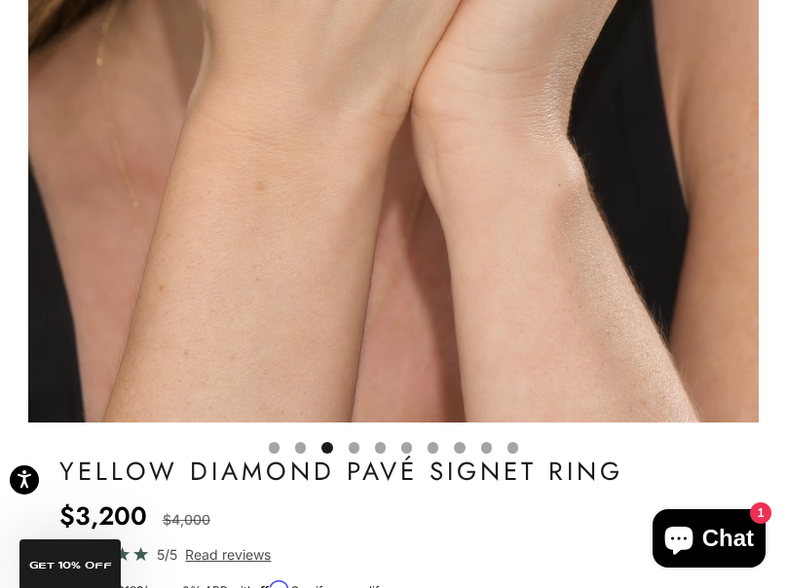
click at [359, 451] on button "Go to item 6" at bounding box center [353, 447] width 11 height 11
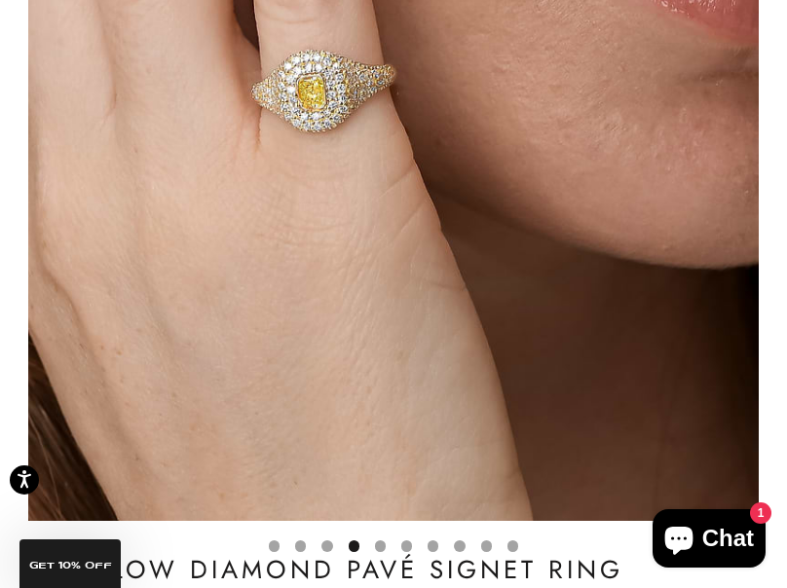
scroll to position [700, 0]
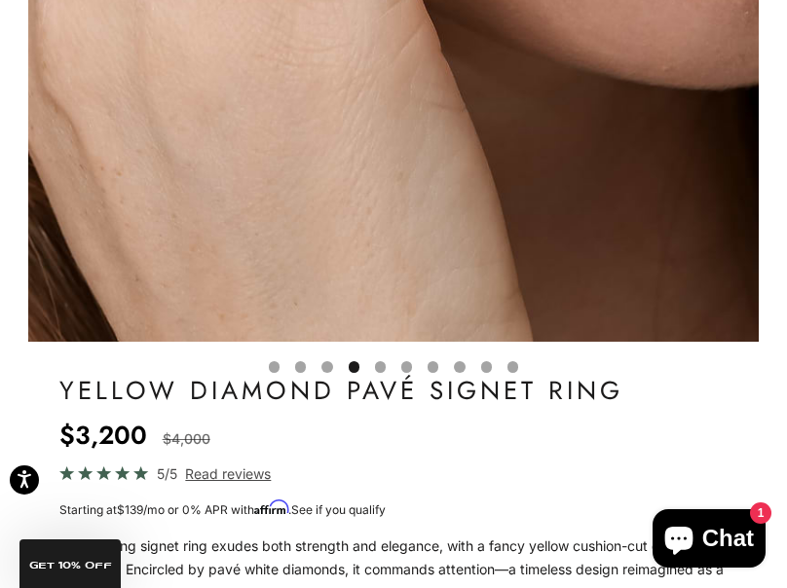
click at [379, 367] on button "Go to item 7" at bounding box center [380, 366] width 11 height 11
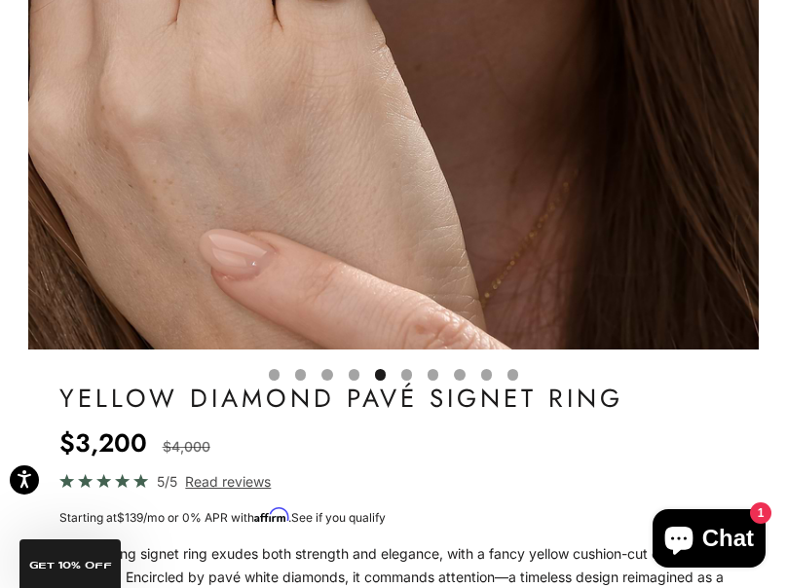
scroll to position [712, 0]
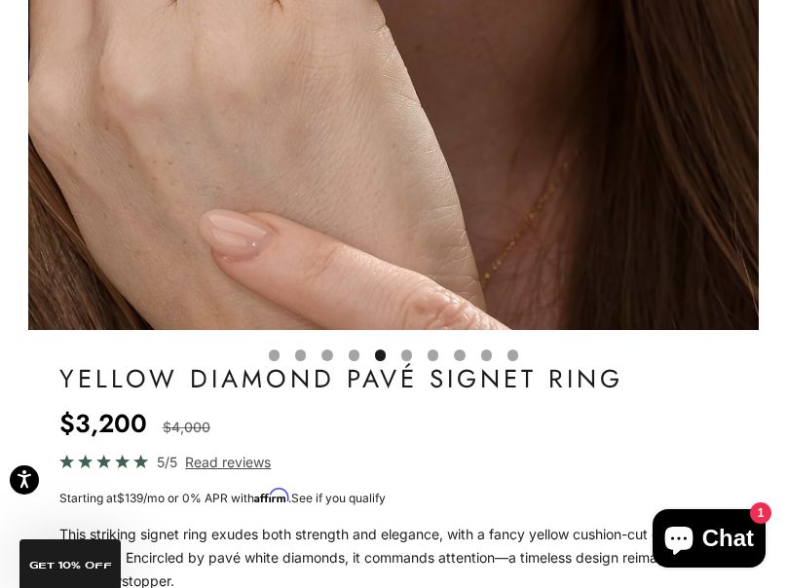
click at [412, 349] on button "Go to item 8" at bounding box center [406, 354] width 11 height 11
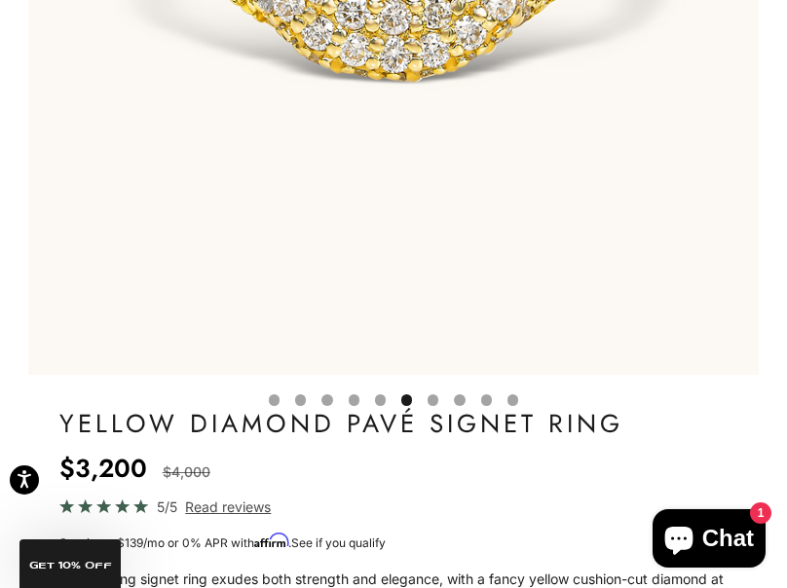
scroll to position [674, 0]
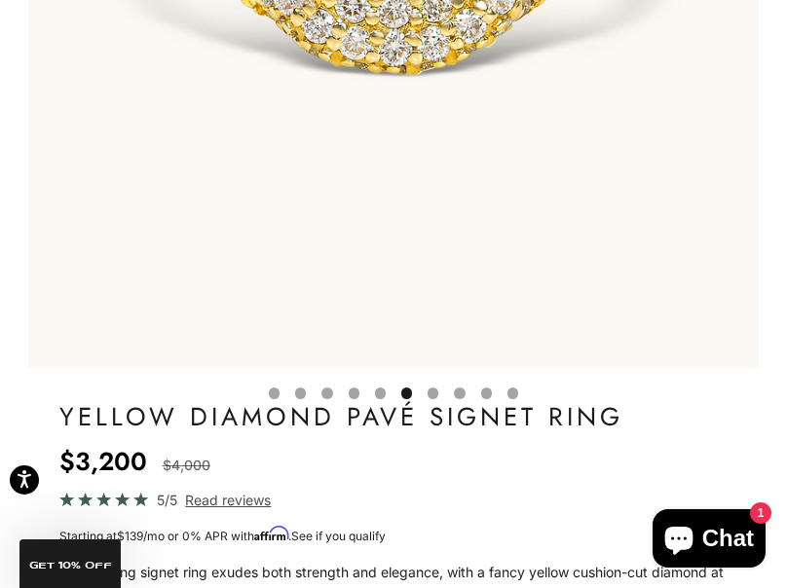
click at [434, 391] on button "Go to item 11" at bounding box center [432, 392] width 11 height 11
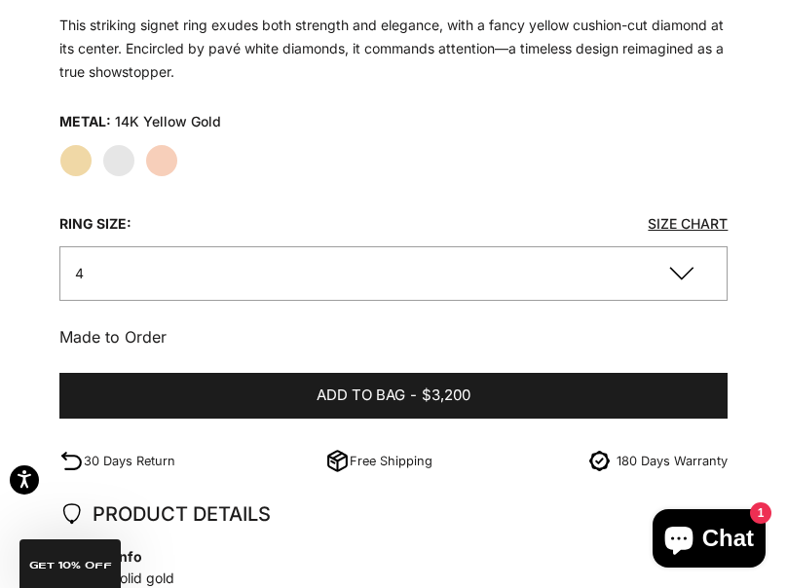
scroll to position [1226, 0]
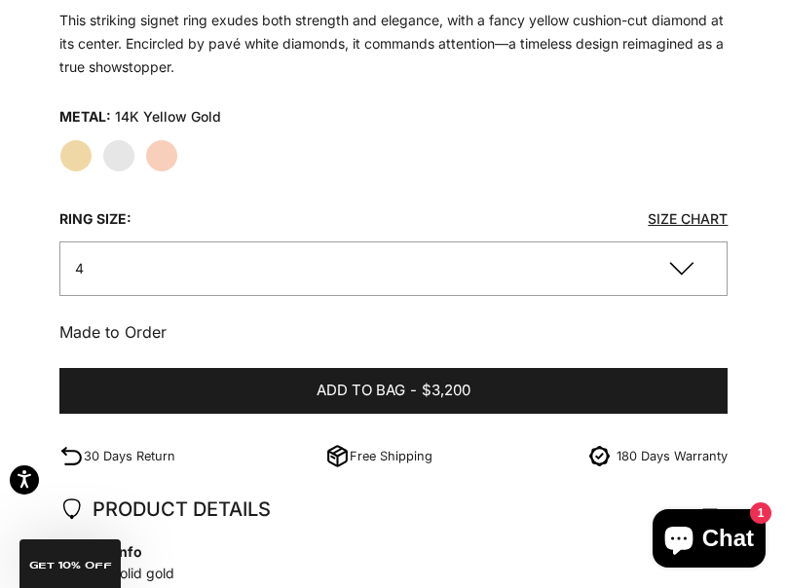
click at [417, 296] on div "Metal: 14K Yellow Gold Yellow Gold White Gold Rose Gold Ring size: Size Chart 4…" at bounding box center [393, 222] width 669 height 241
click at [391, 275] on button "4" at bounding box center [393, 268] width 669 height 54
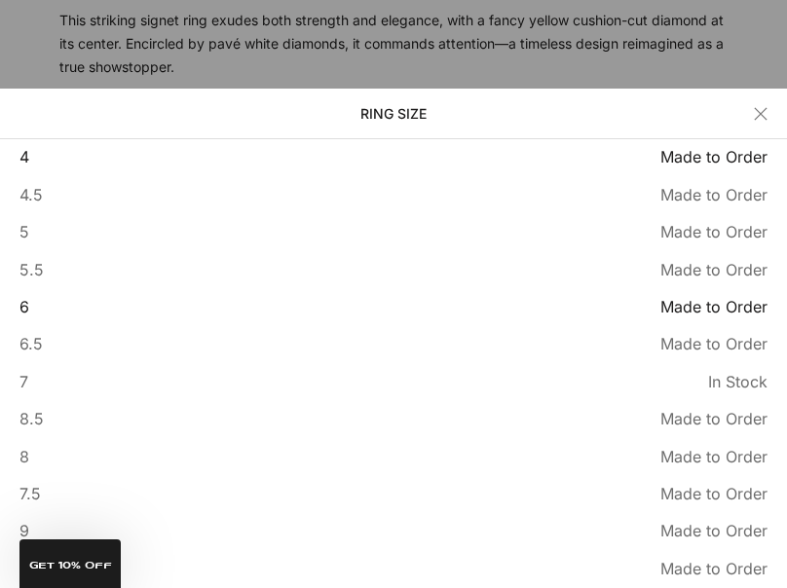
scroll to position [20, 0]
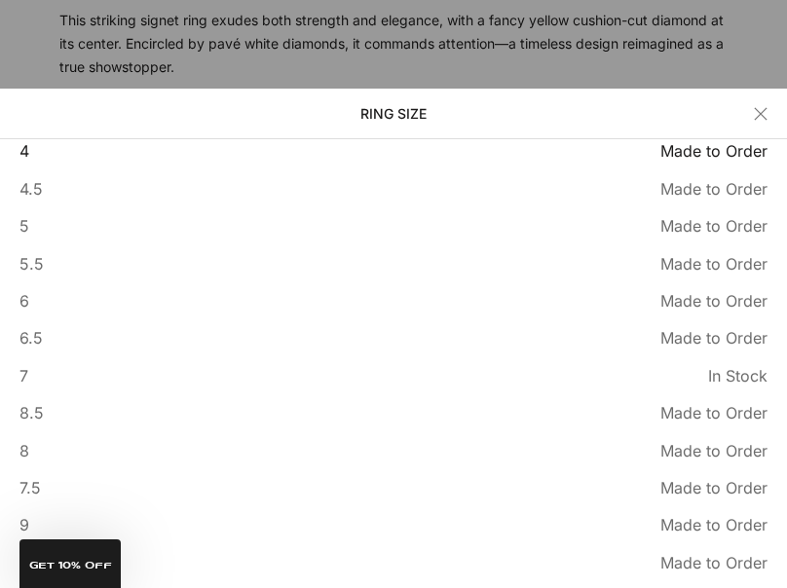
click at [767, 121] on button "Close" at bounding box center [760, 114] width 14 height 14
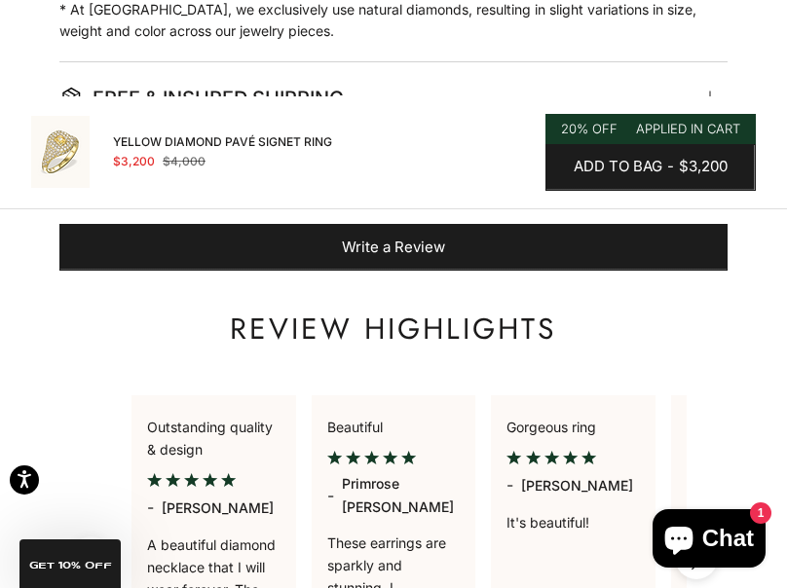
scroll to position [2177, 0]
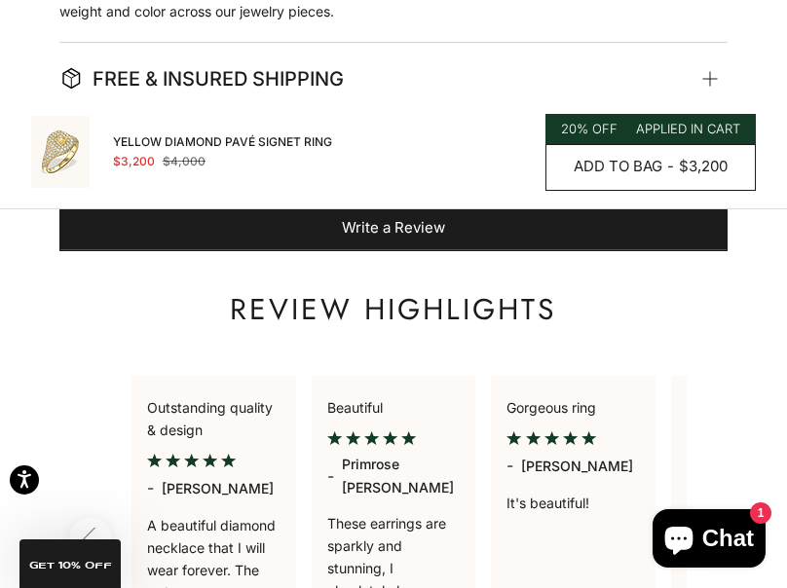
click at [700, 163] on span "$3,200" at bounding box center [702, 167] width 49 height 24
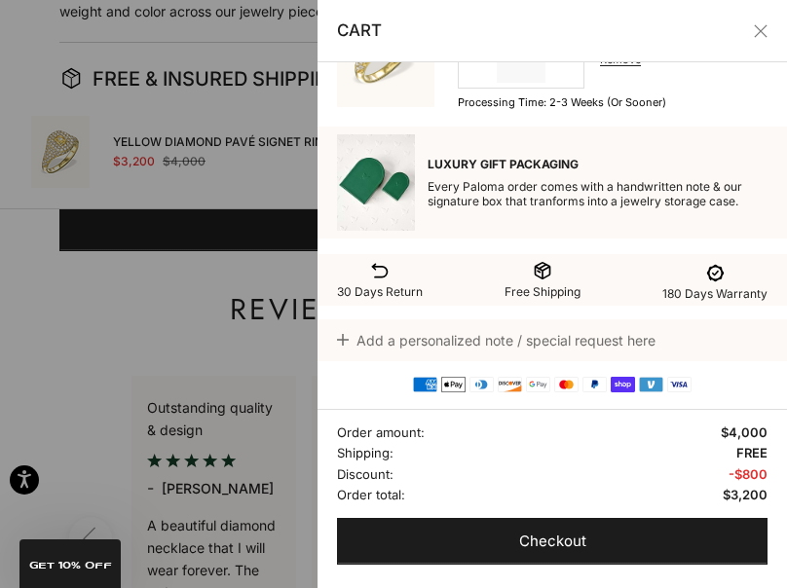
scroll to position [93, 0]
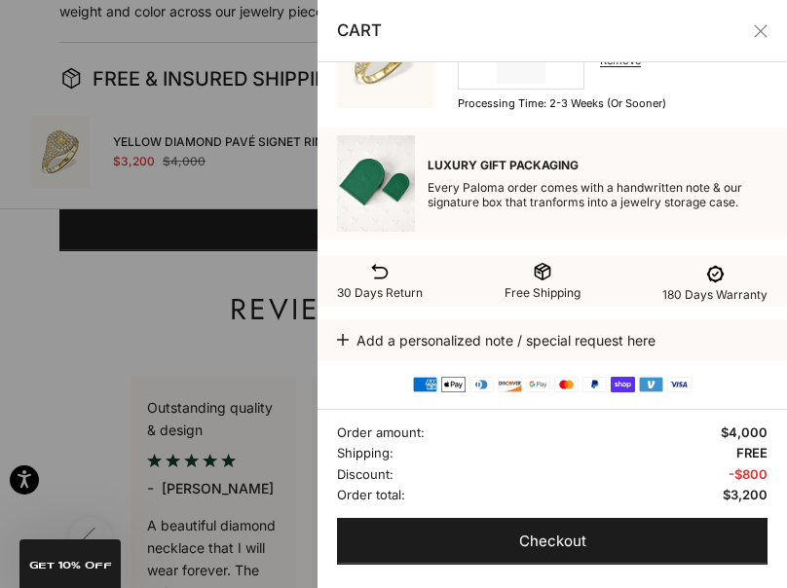
click at [756, 24] on button "Close" at bounding box center [760, 31] width 14 height 14
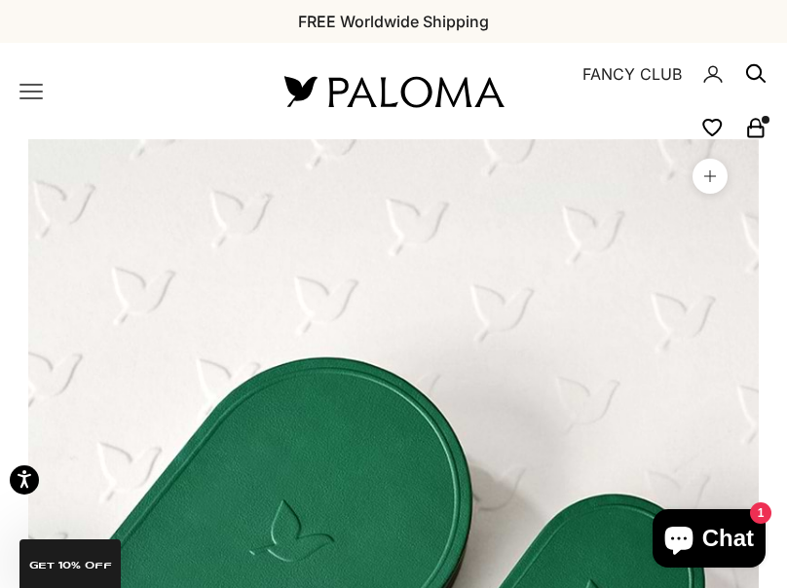
scroll to position [0, 0]
click at [43, 91] on nav "Open navigation menu Open search NEW ARRIVALS By Category Categories Rings Earr…" at bounding box center [128, 91] width 218 height 23
click at [33, 88] on icon "Primary navigation" at bounding box center [30, 91] width 23 height 23
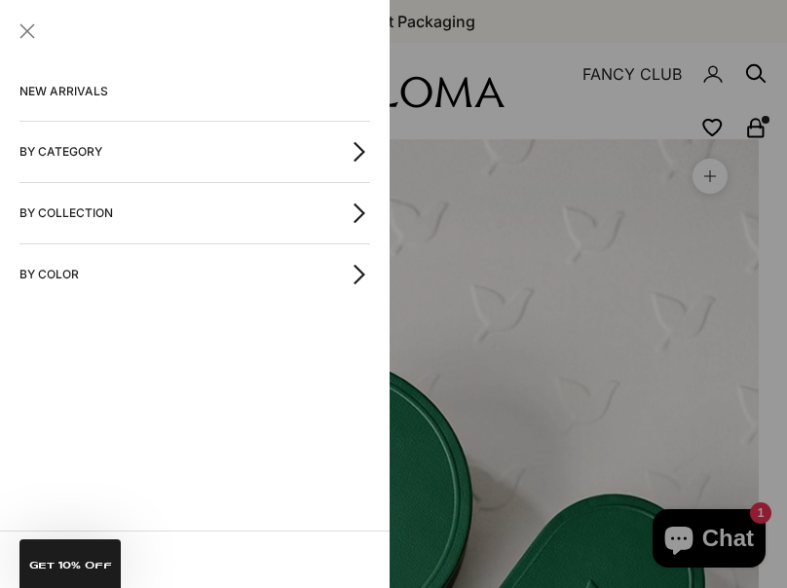
click at [60, 154] on button "By Category" at bounding box center [194, 152] width 350 height 60
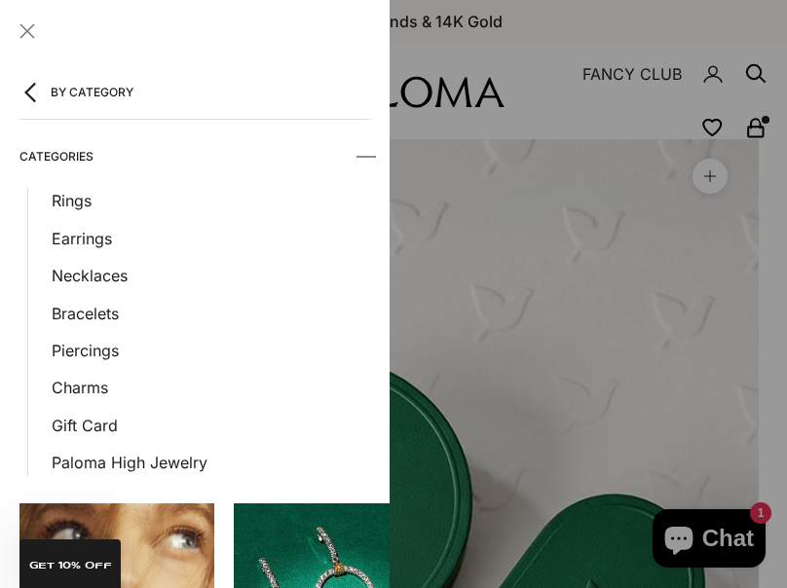
click at [32, 99] on icon "button" at bounding box center [30, 93] width 9 height 18
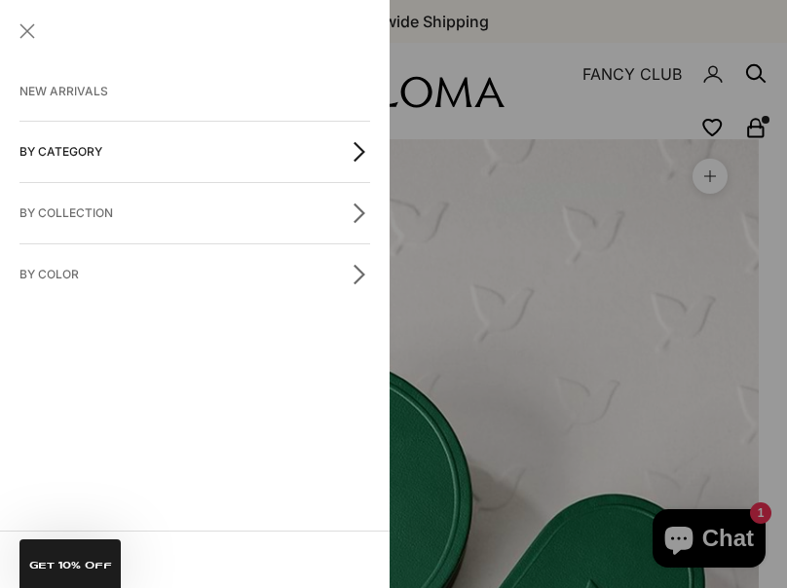
click at [101, 263] on button "By Color" at bounding box center [194, 274] width 350 height 60
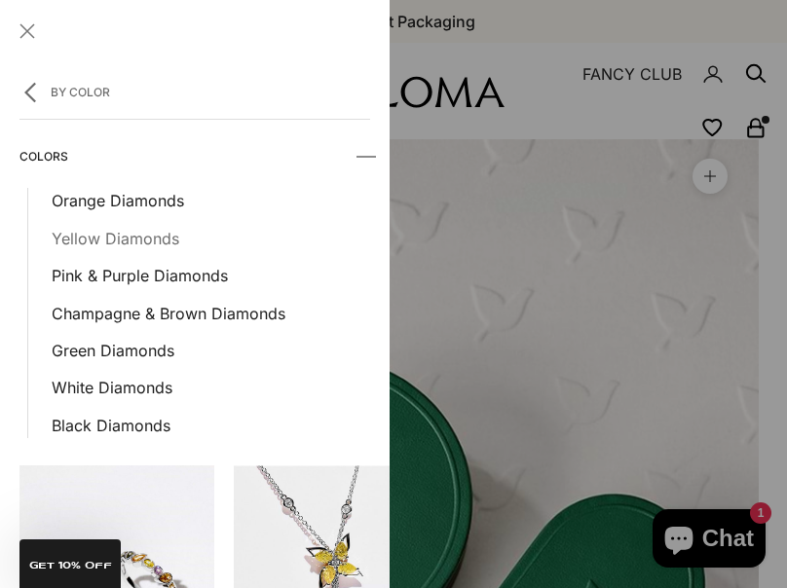
click at [141, 233] on link "Yellow Diamonds" at bounding box center [211, 238] width 318 height 25
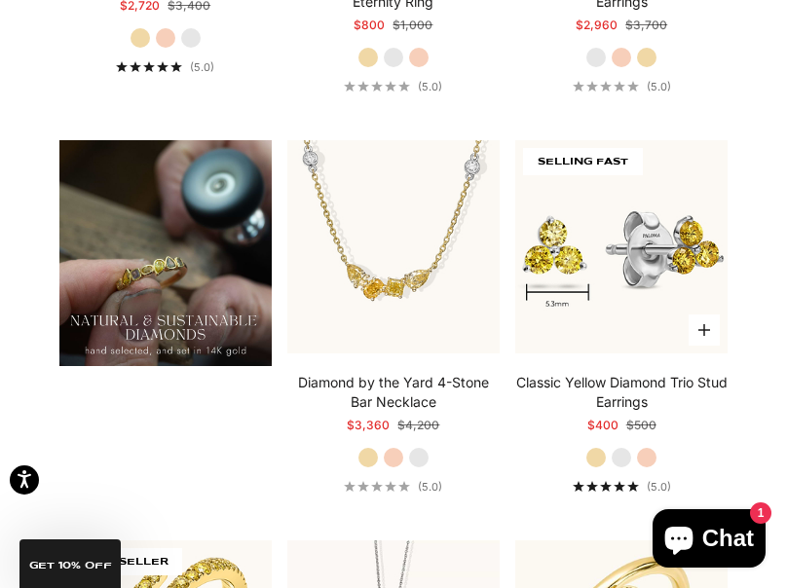
scroll to position [1935, 0]
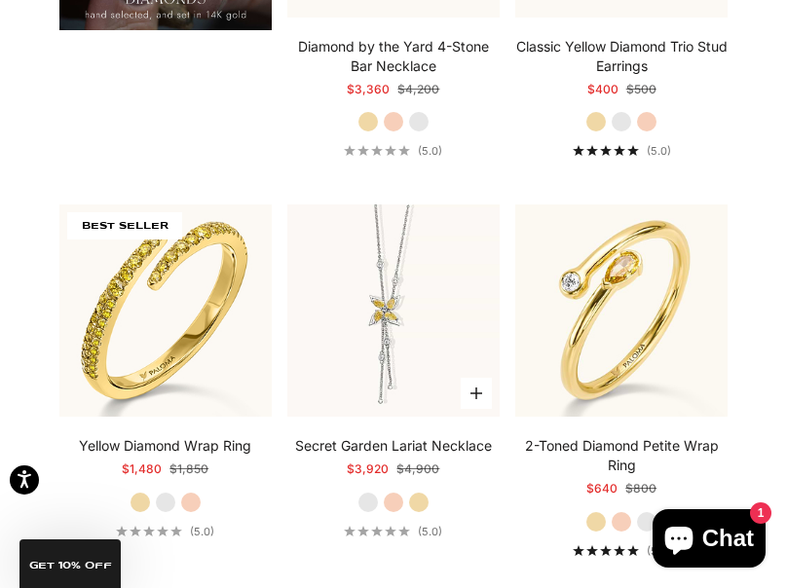
click at [425, 504] on label "Yellow Gold" at bounding box center [418, 502] width 21 height 21
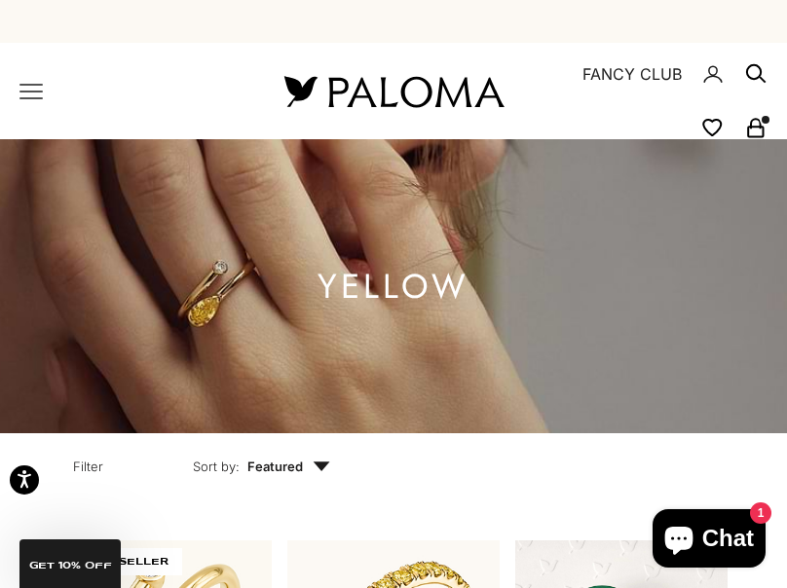
scroll to position [0, 0]
click at [37, 90] on icon "Primary navigation" at bounding box center [30, 91] width 23 height 23
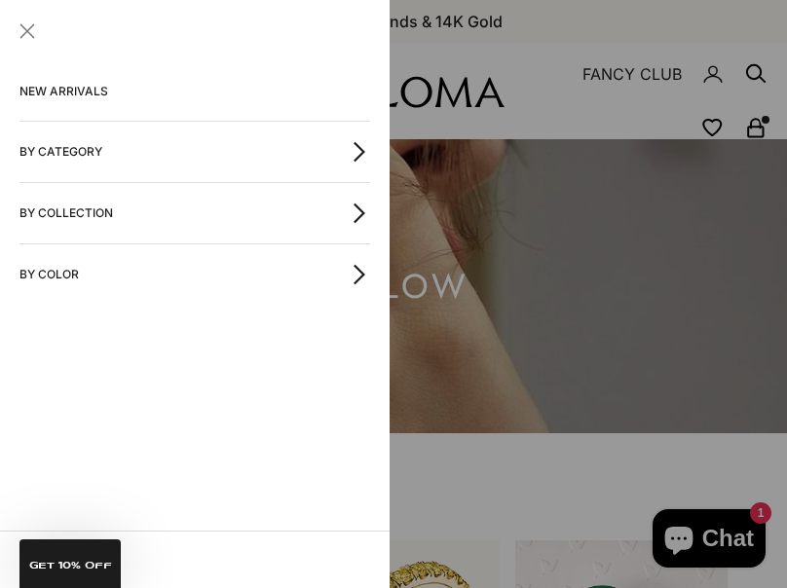
click at [586, 454] on div at bounding box center [393, 294] width 787 height 588
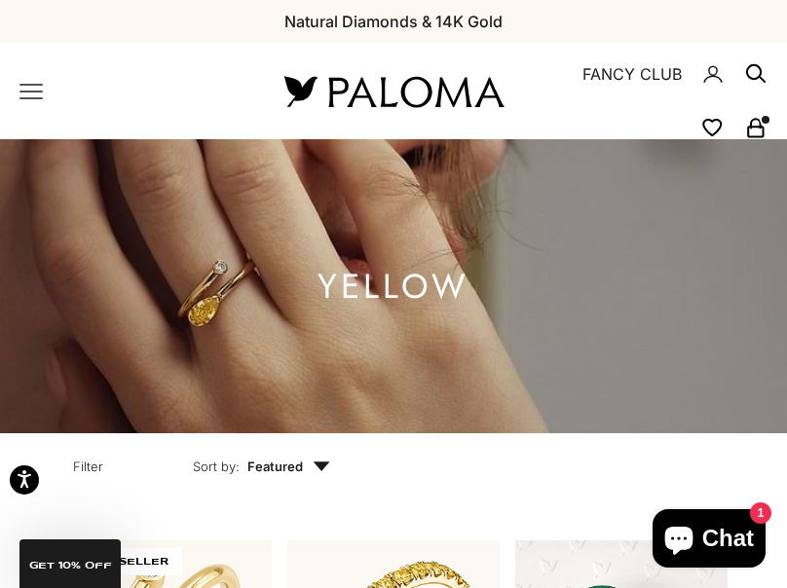
scroll to position [183, 0]
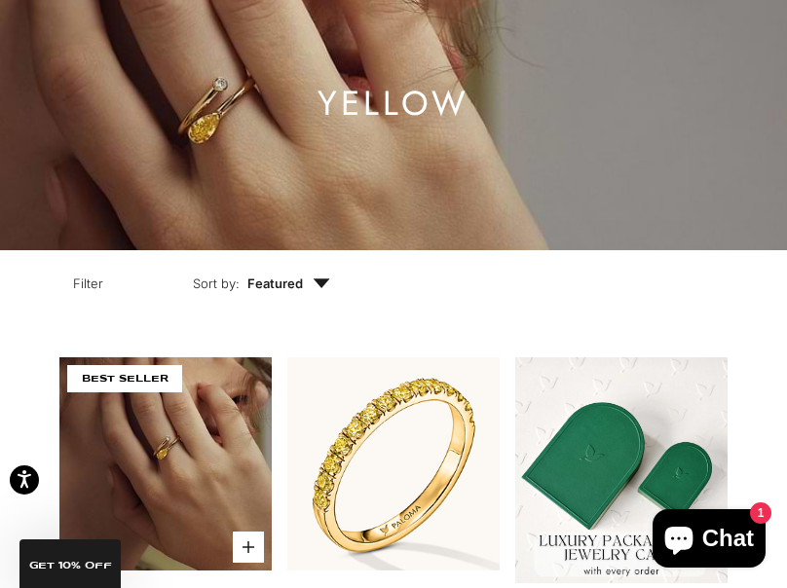
click at [175, 442] on img at bounding box center [165, 463] width 212 height 212
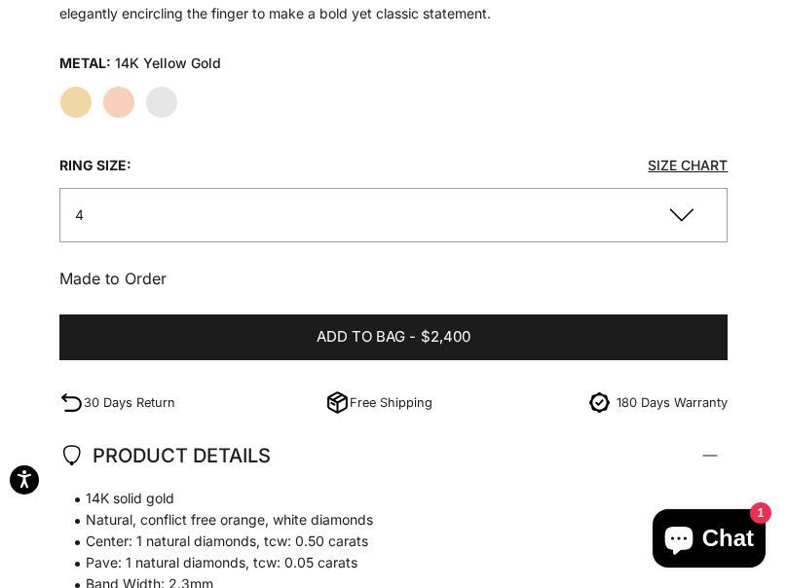
scroll to position [1170, 0]
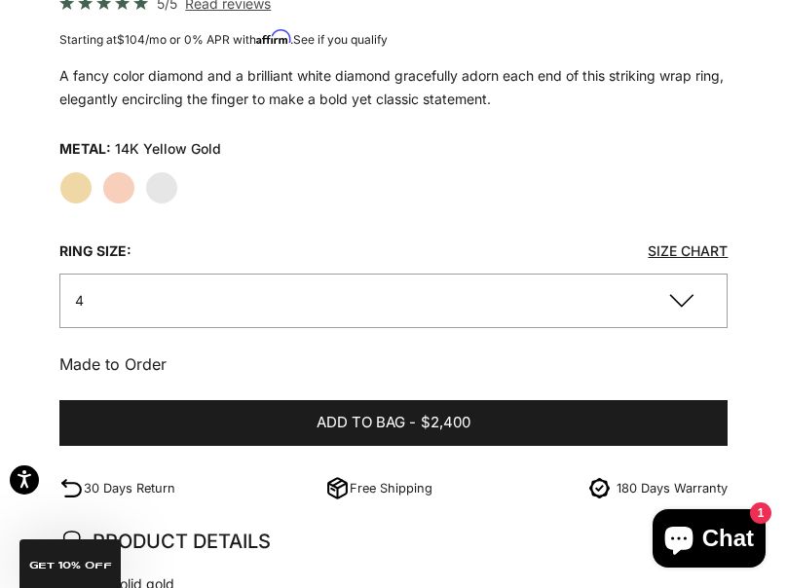
click at [190, 300] on button "4" at bounding box center [393, 301] width 669 height 54
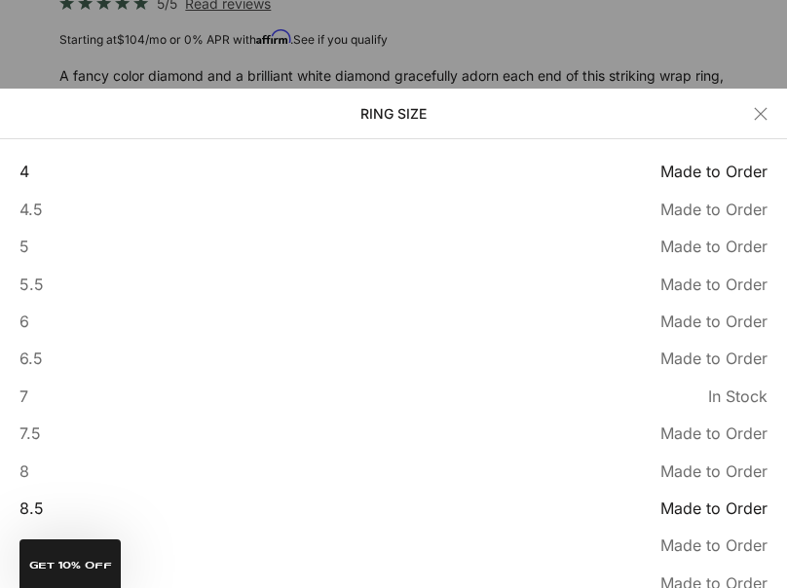
click at [36, 501] on span "8.5" at bounding box center [31, 507] width 24 height 25
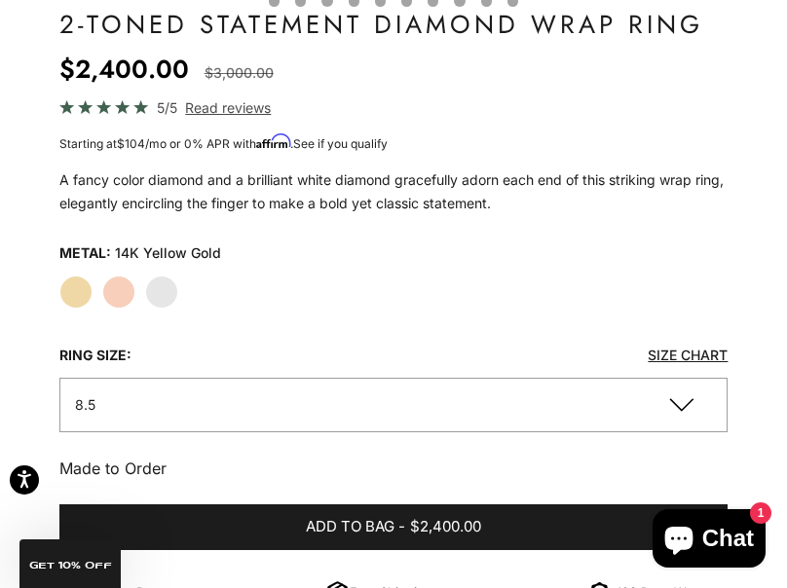
scroll to position [568, 0]
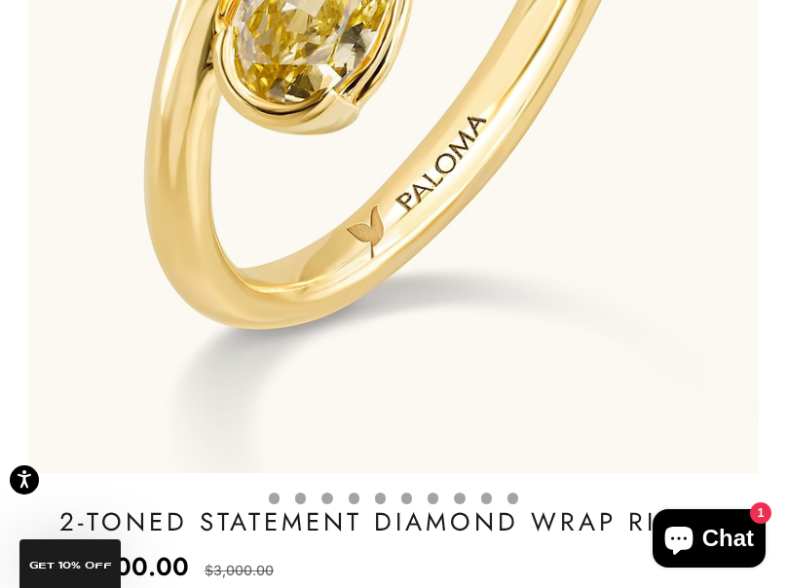
click at [300, 496] on button "Go to item 4" at bounding box center [300, 498] width 11 height 11
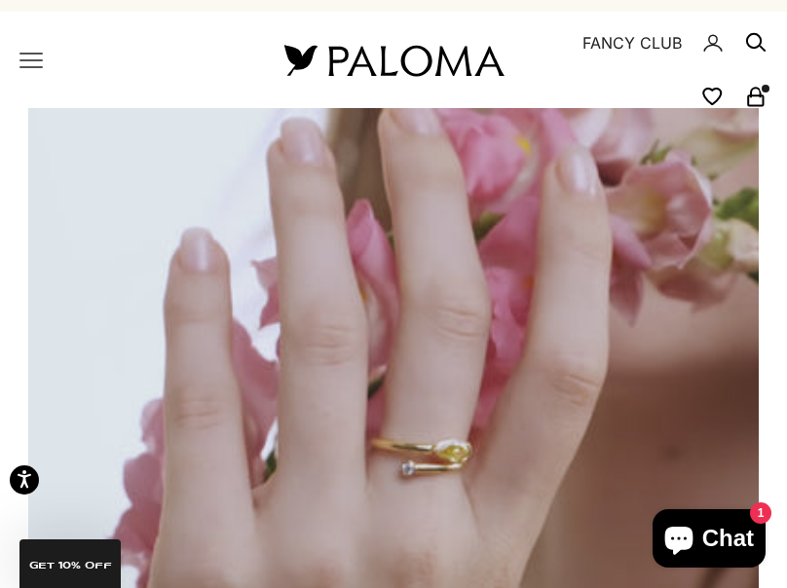
scroll to position [27, 0]
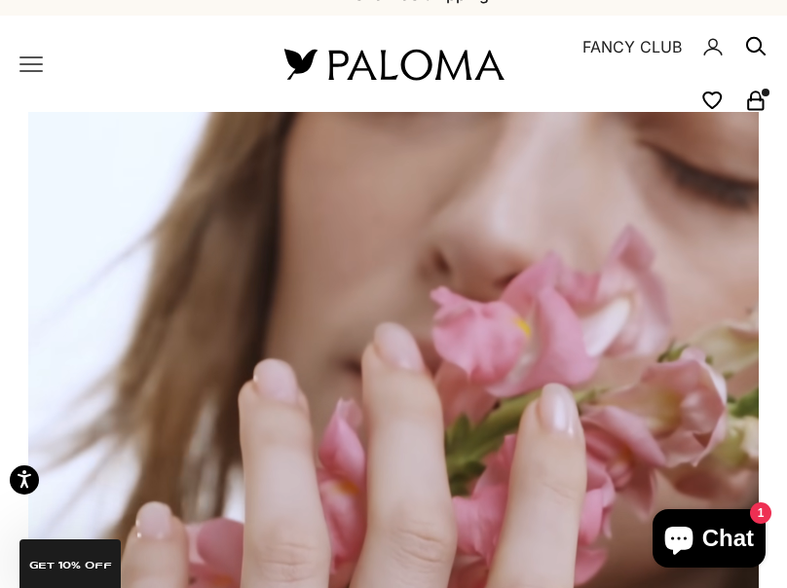
click at [32, 73] on icon "Primary navigation" at bounding box center [30, 64] width 23 height 23
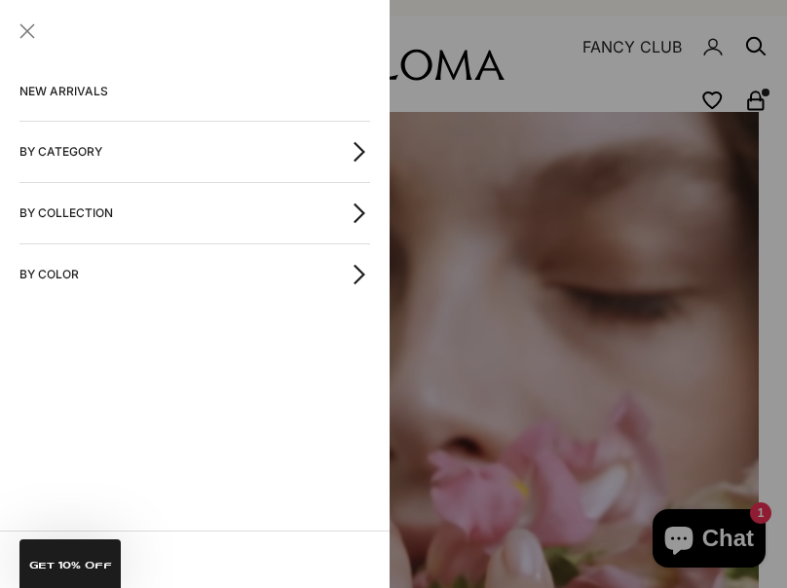
click at [134, 162] on button "By Category" at bounding box center [194, 152] width 350 height 60
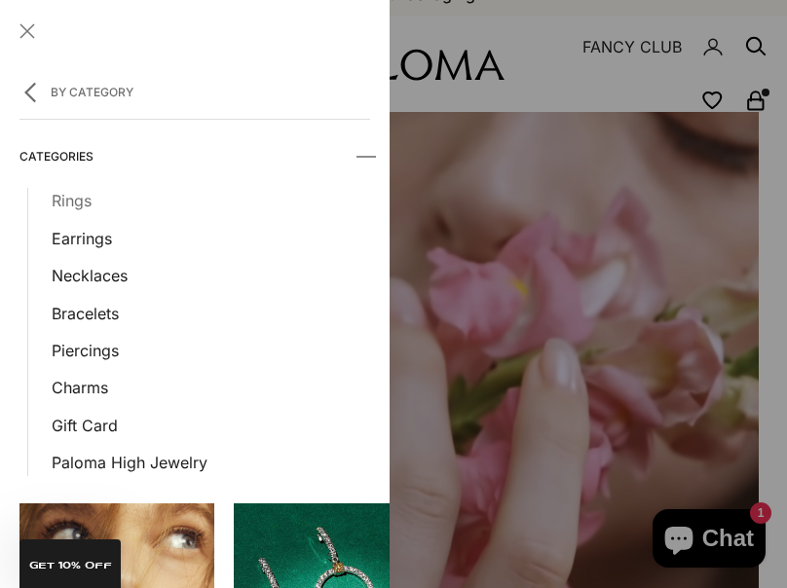
click at [66, 201] on link "Rings" at bounding box center [211, 200] width 318 height 25
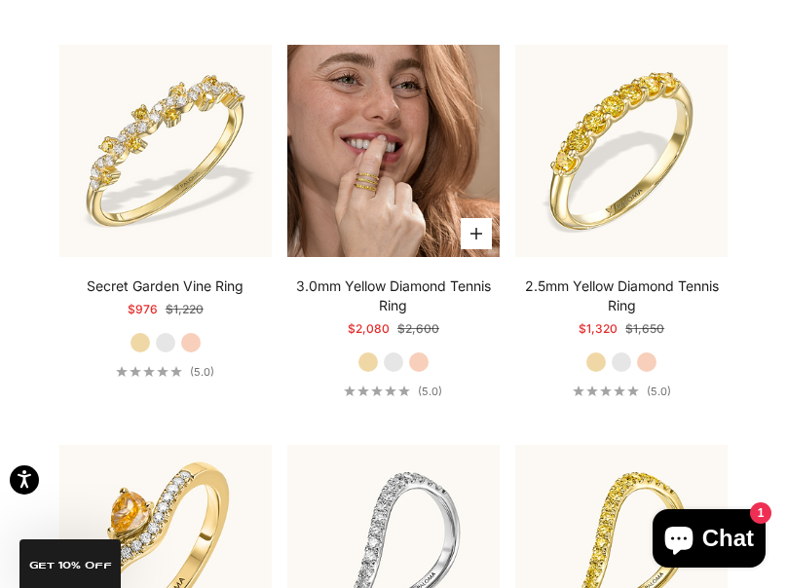
scroll to position [2071, 0]
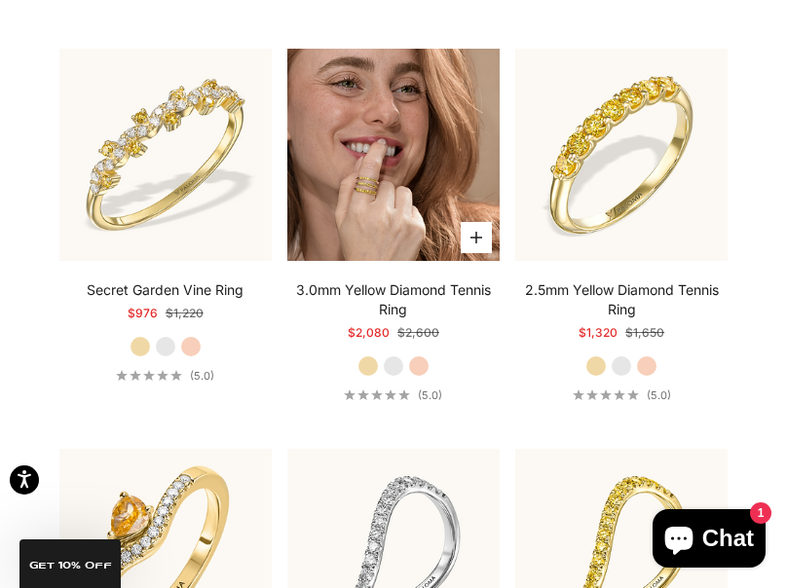
click at [400, 190] on img at bounding box center [393, 155] width 212 height 212
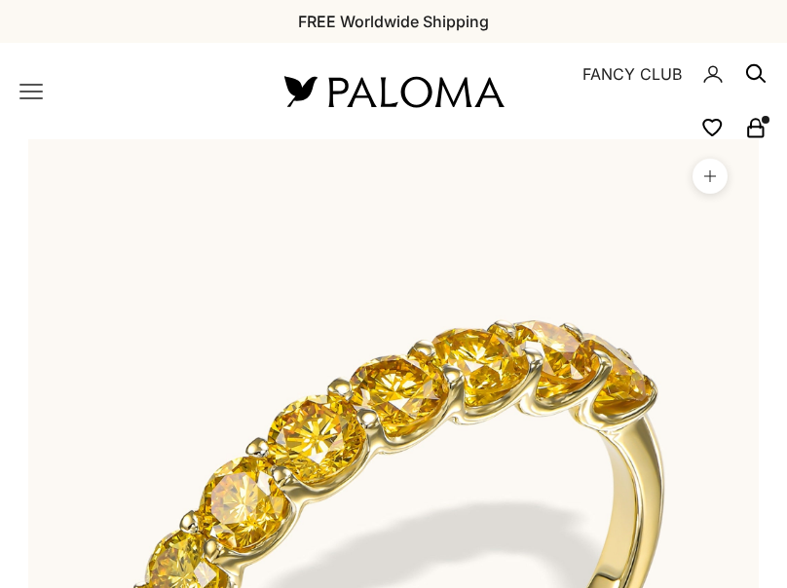
scroll to position [380, 0]
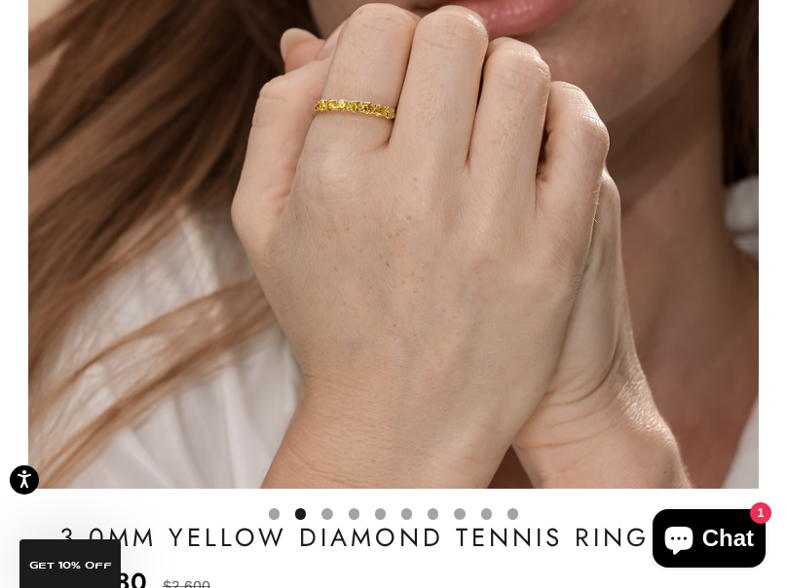
scroll to position [553, 0]
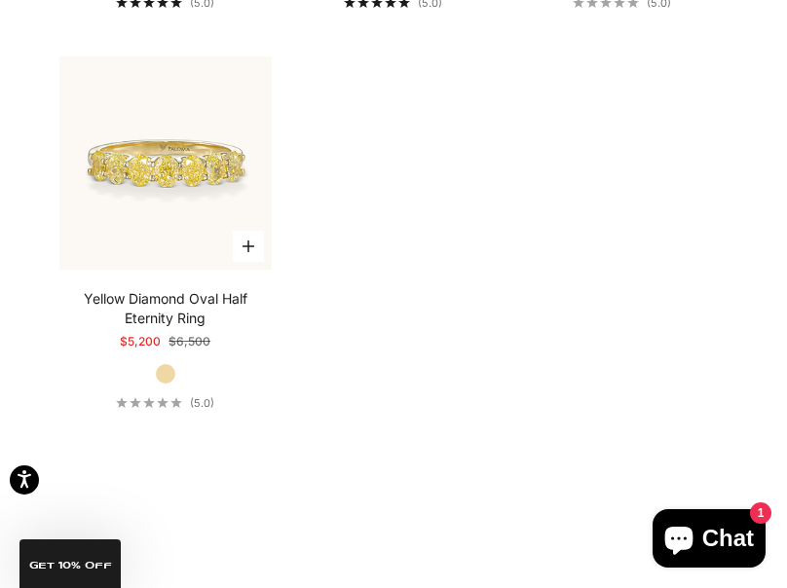
scroll to position [9158, 0]
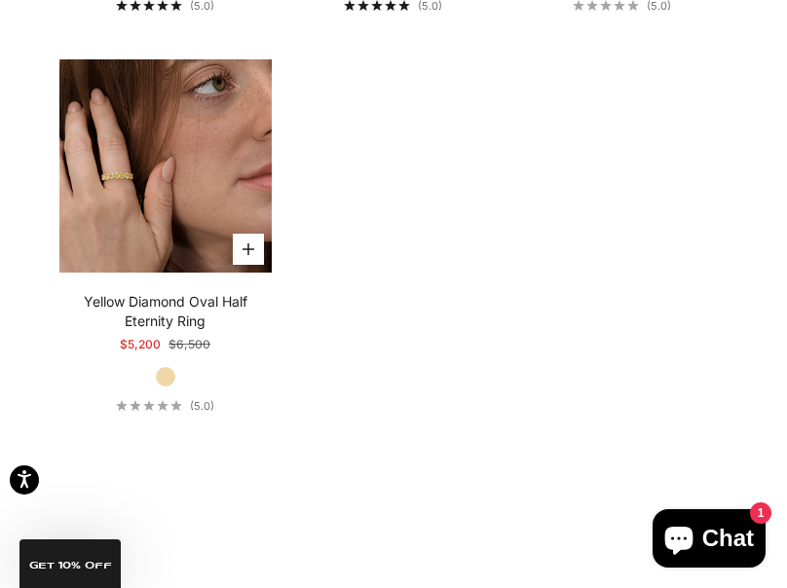
click at [143, 210] on img at bounding box center [165, 165] width 212 height 212
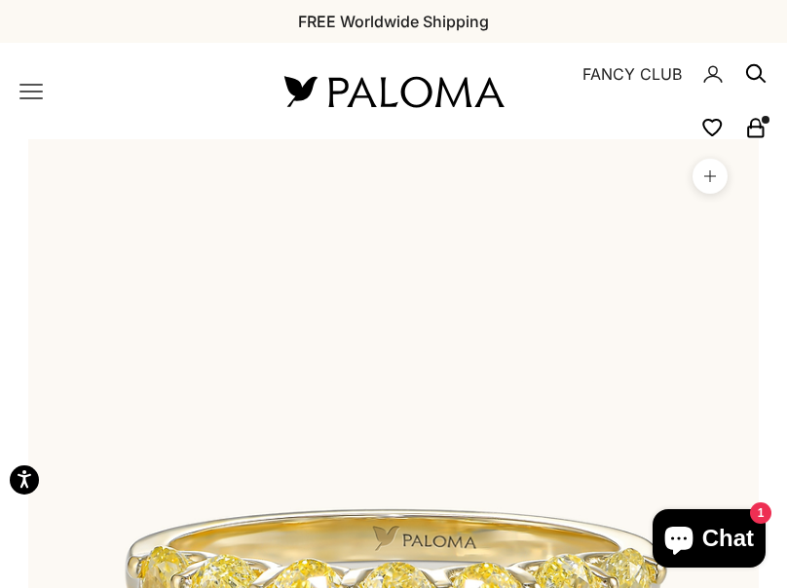
scroll to position [575, 0]
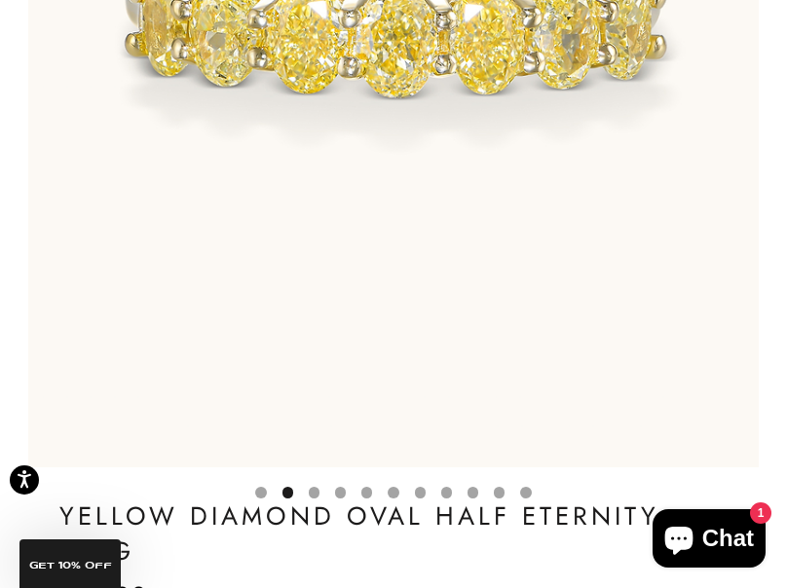
click at [309, 495] on button "Go to item 3" at bounding box center [314, 492] width 11 height 11
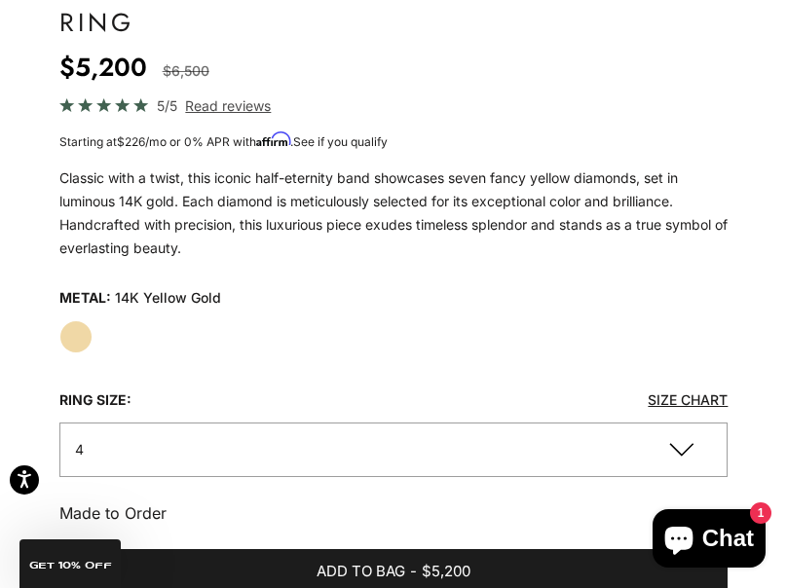
scroll to position [1108, 0]
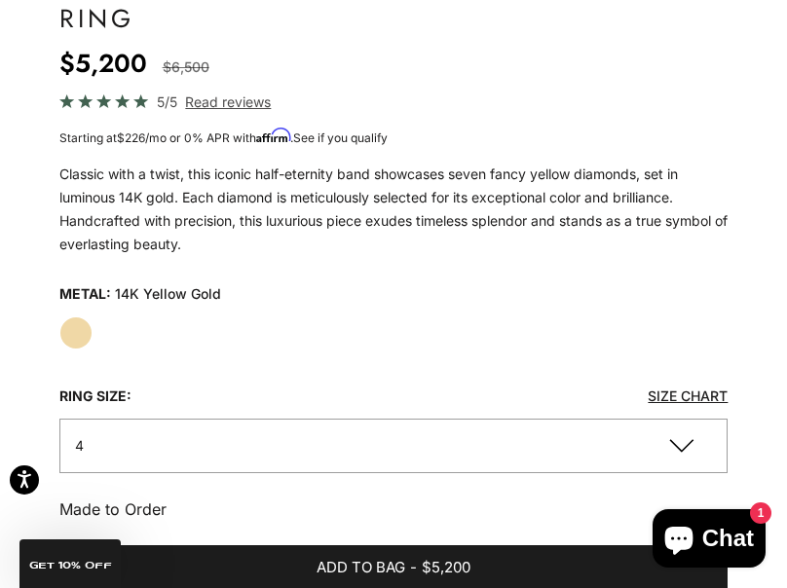
click at [259, 430] on button "4" at bounding box center [393, 446] width 669 height 54
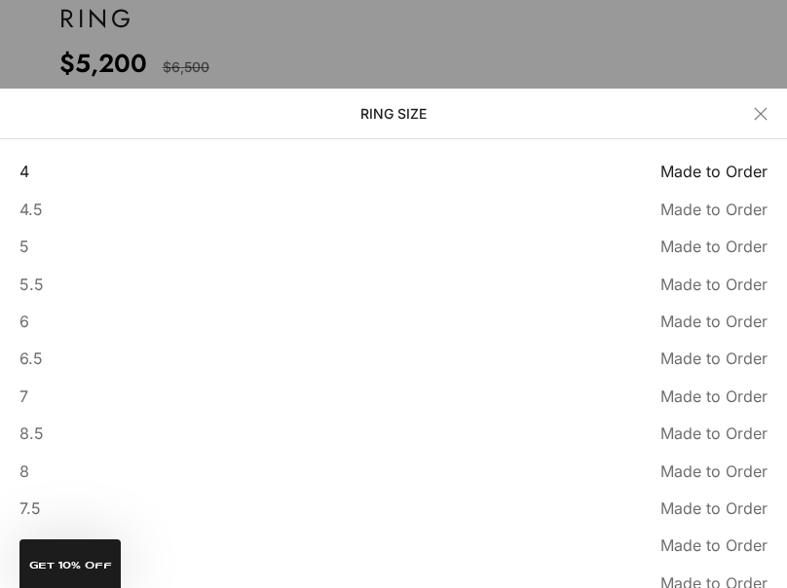
click at [759, 107] on button "Close" at bounding box center [760, 114] width 14 height 14
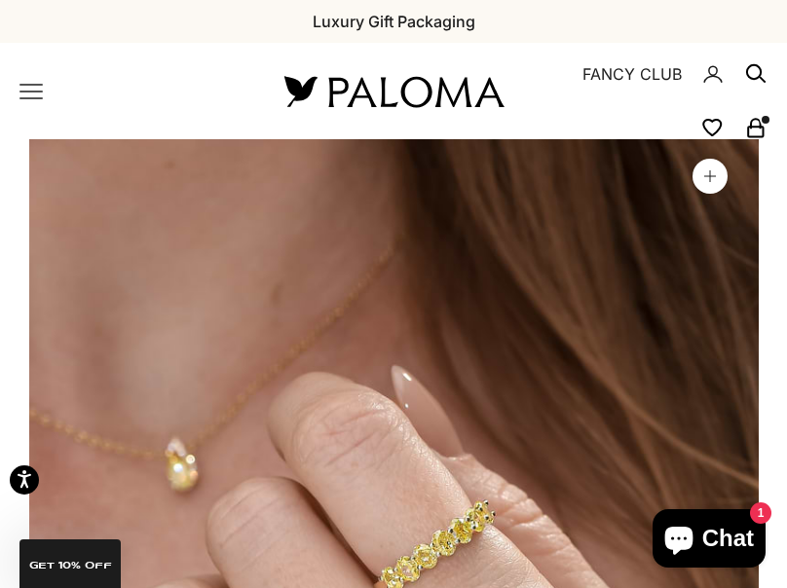
scroll to position [0, 0]
